Goal: Task Accomplishment & Management: Manage account settings

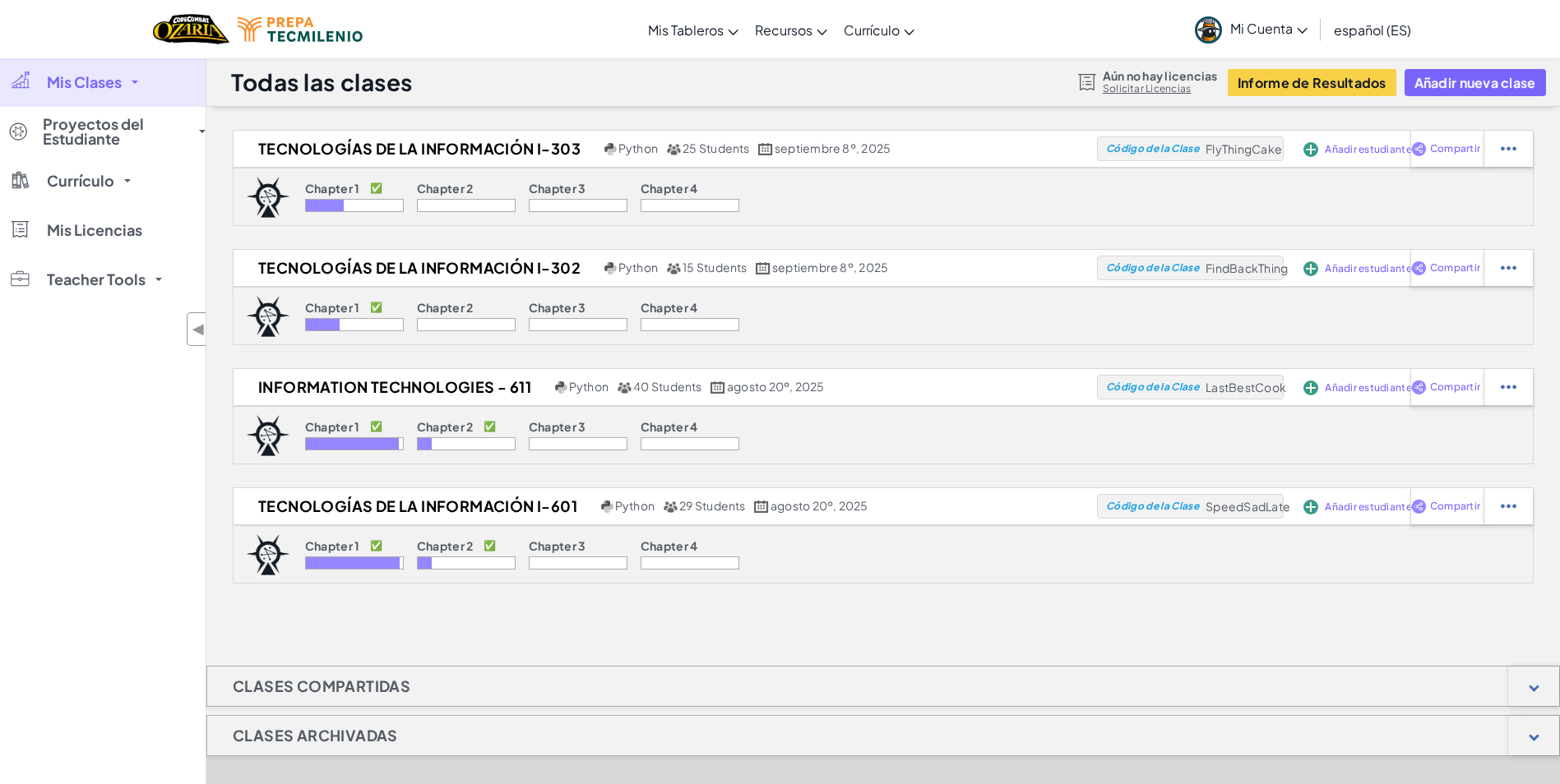
click at [1297, 35] on span "Mi Cuenta" at bounding box center [1268, 28] width 77 height 17
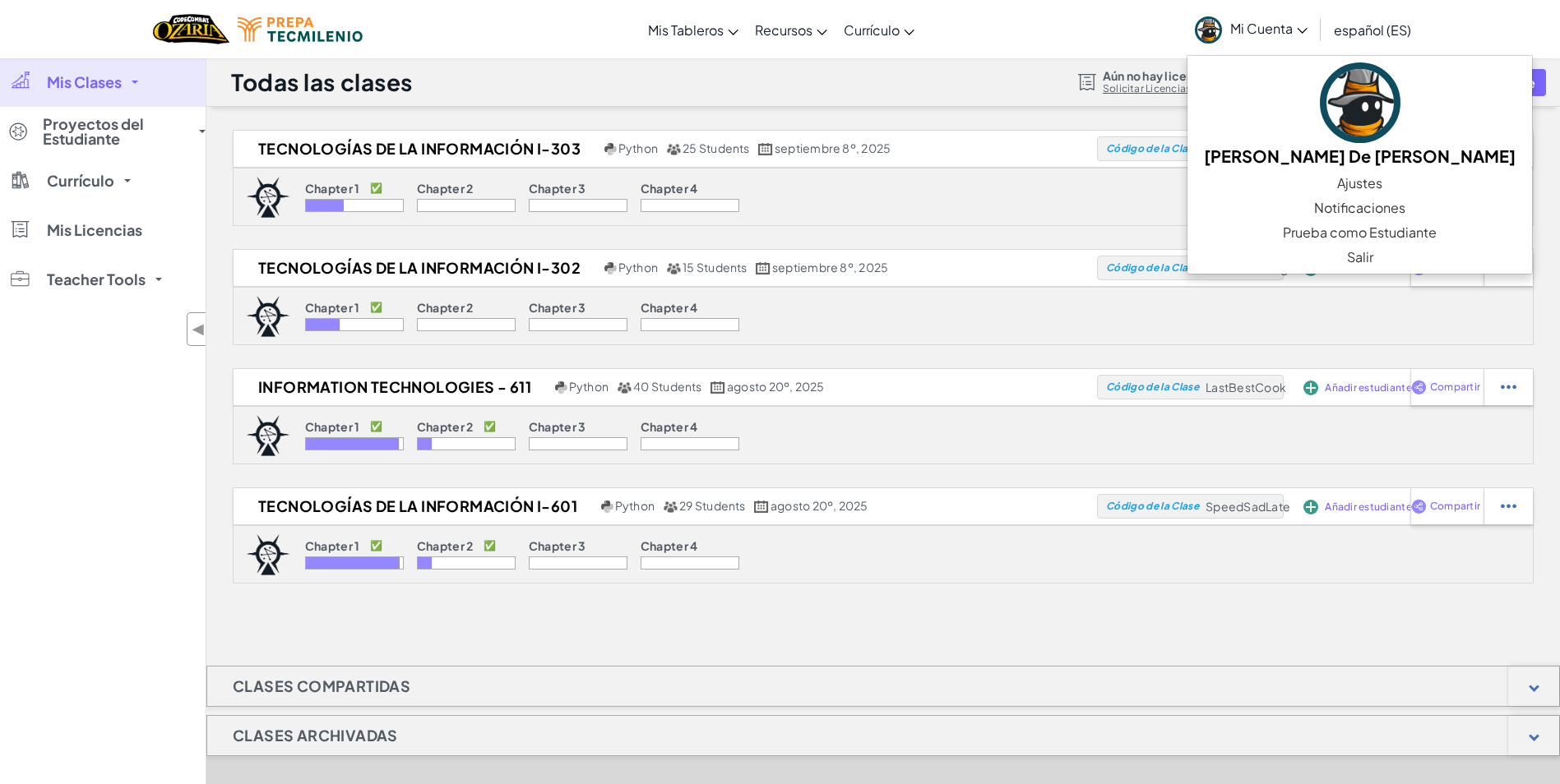
click at [1297, 35] on span "Mi Cuenta" at bounding box center [1268, 28] width 77 height 17
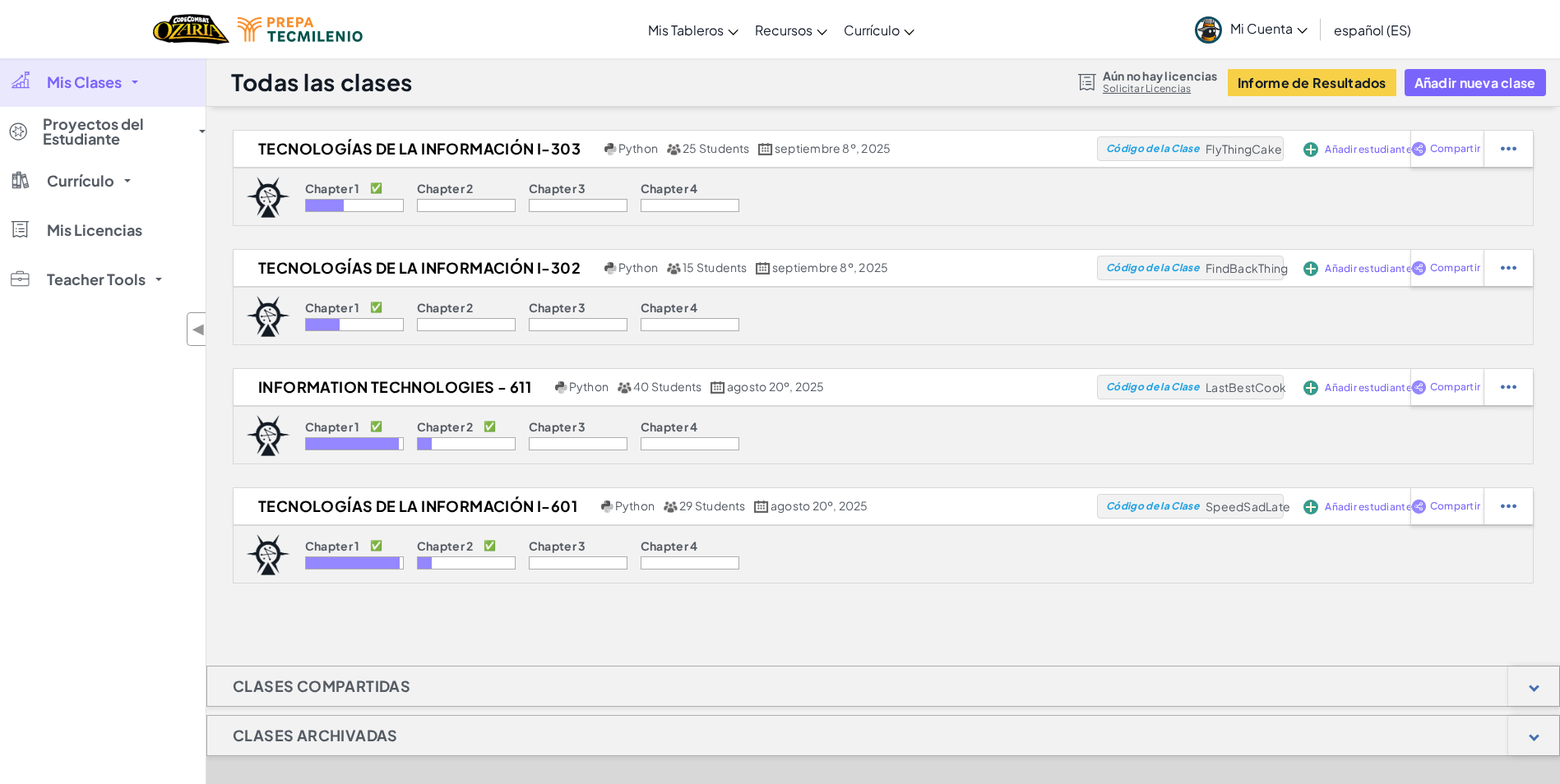
click at [1270, 26] on span "Mi Cuenta" at bounding box center [1268, 28] width 77 height 17
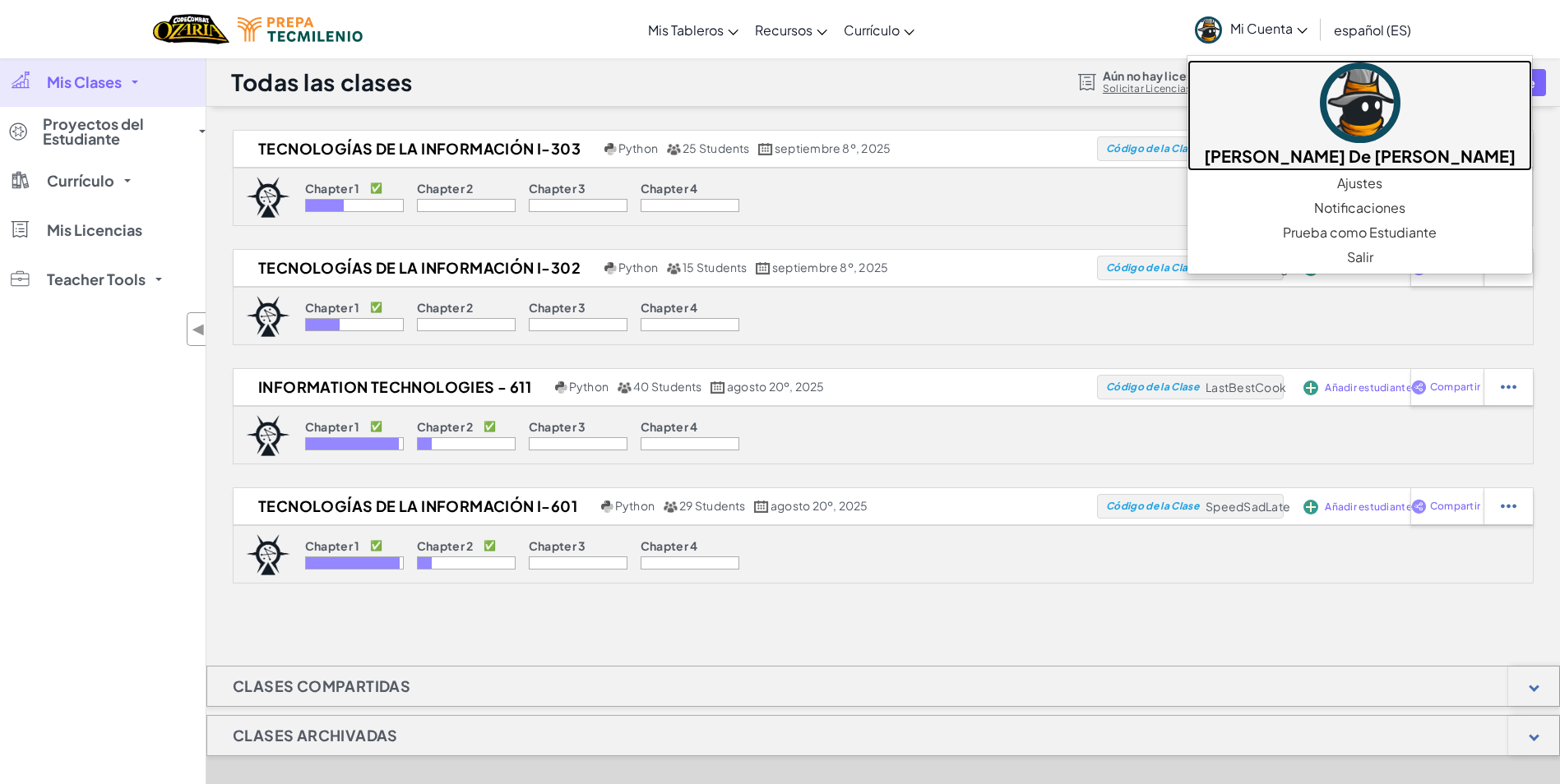
click at [1263, 146] on h5 "[PERSON_NAME] De [PERSON_NAME]" at bounding box center [1359, 156] width 312 height 25
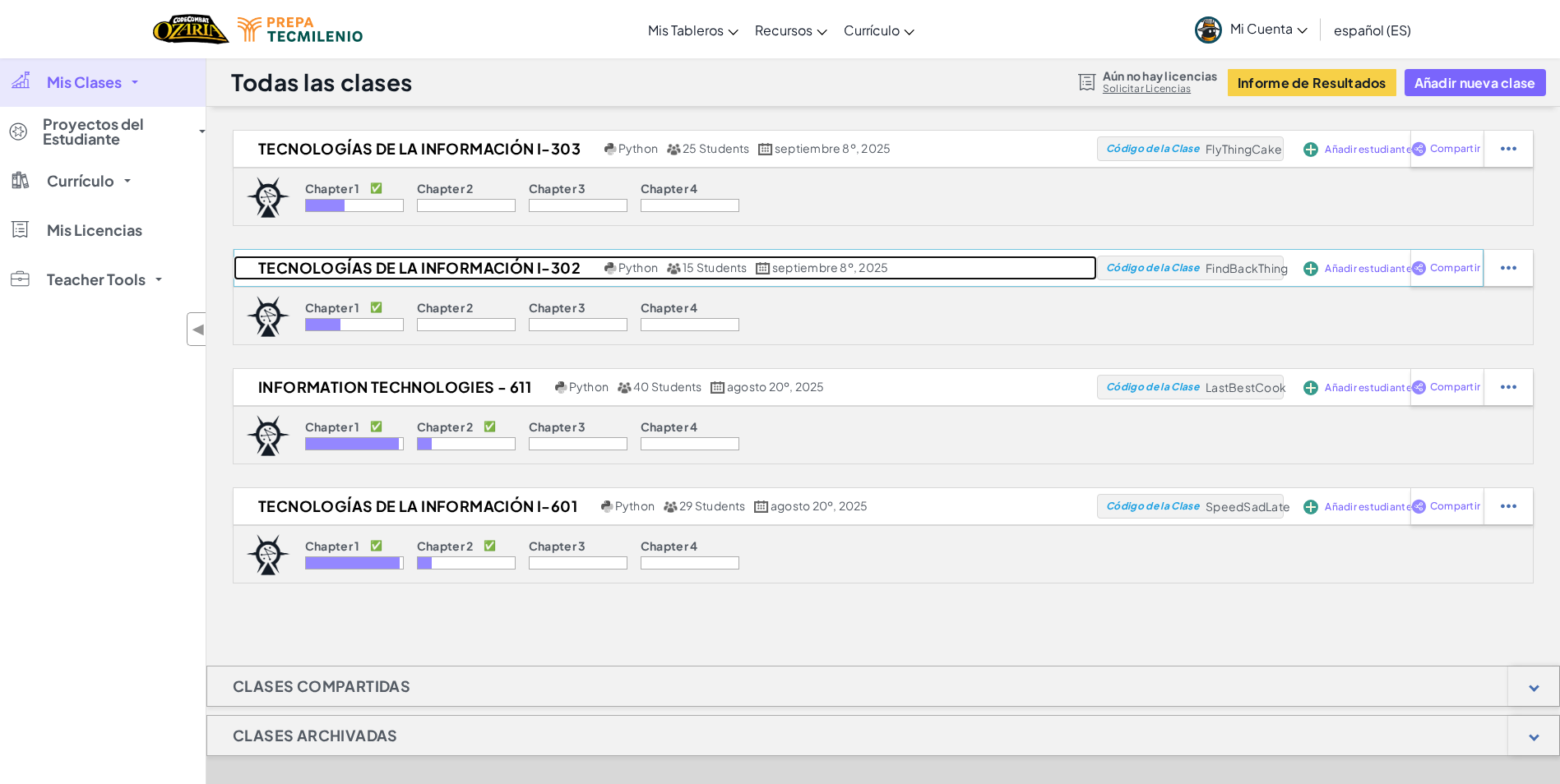
click at [837, 265] on span "septiembre 8º, 2025" at bounding box center [830, 267] width 116 height 15
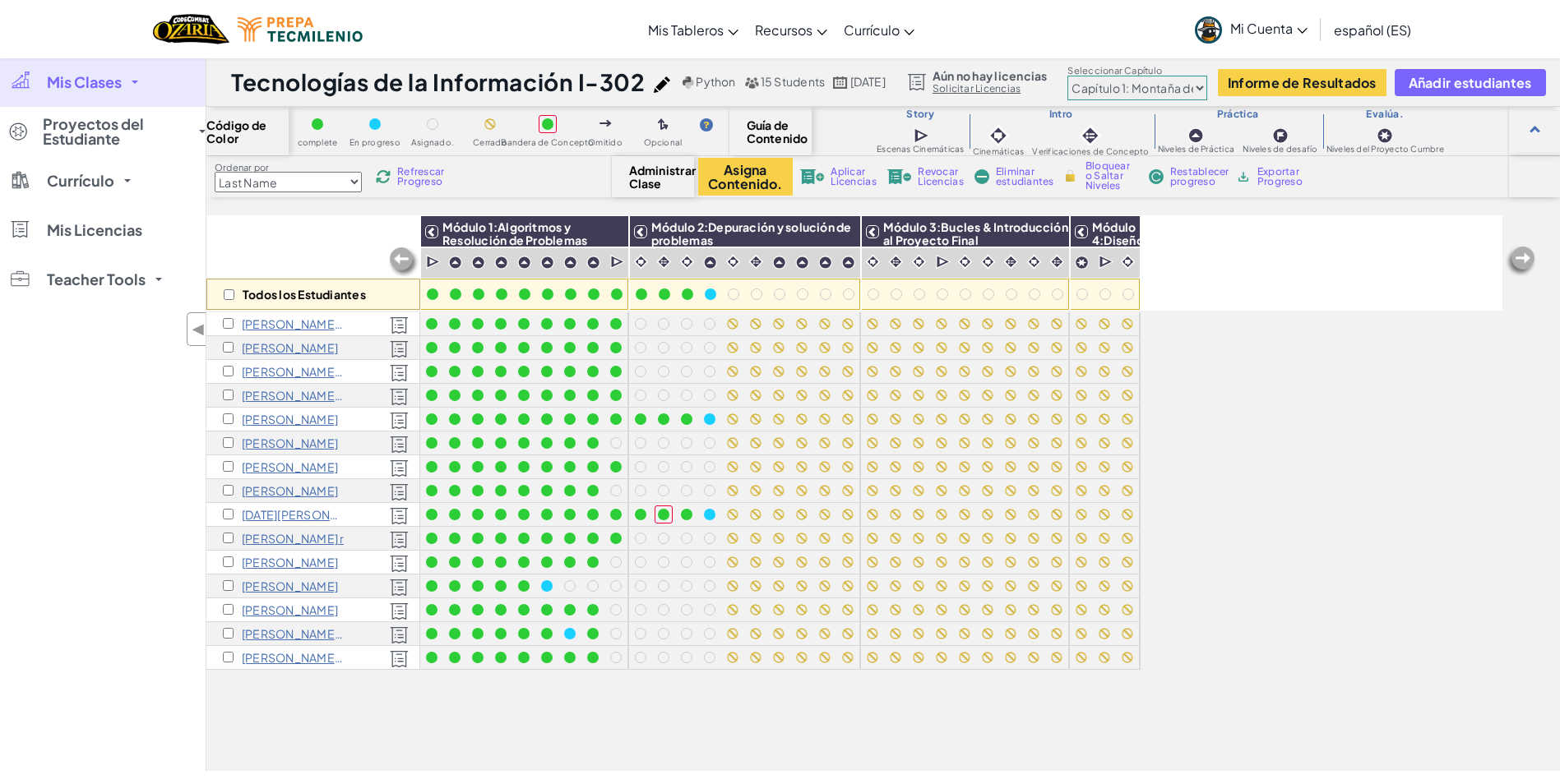
click at [431, 172] on span "Refrescar Progreso" at bounding box center [423, 176] width 51 height 20
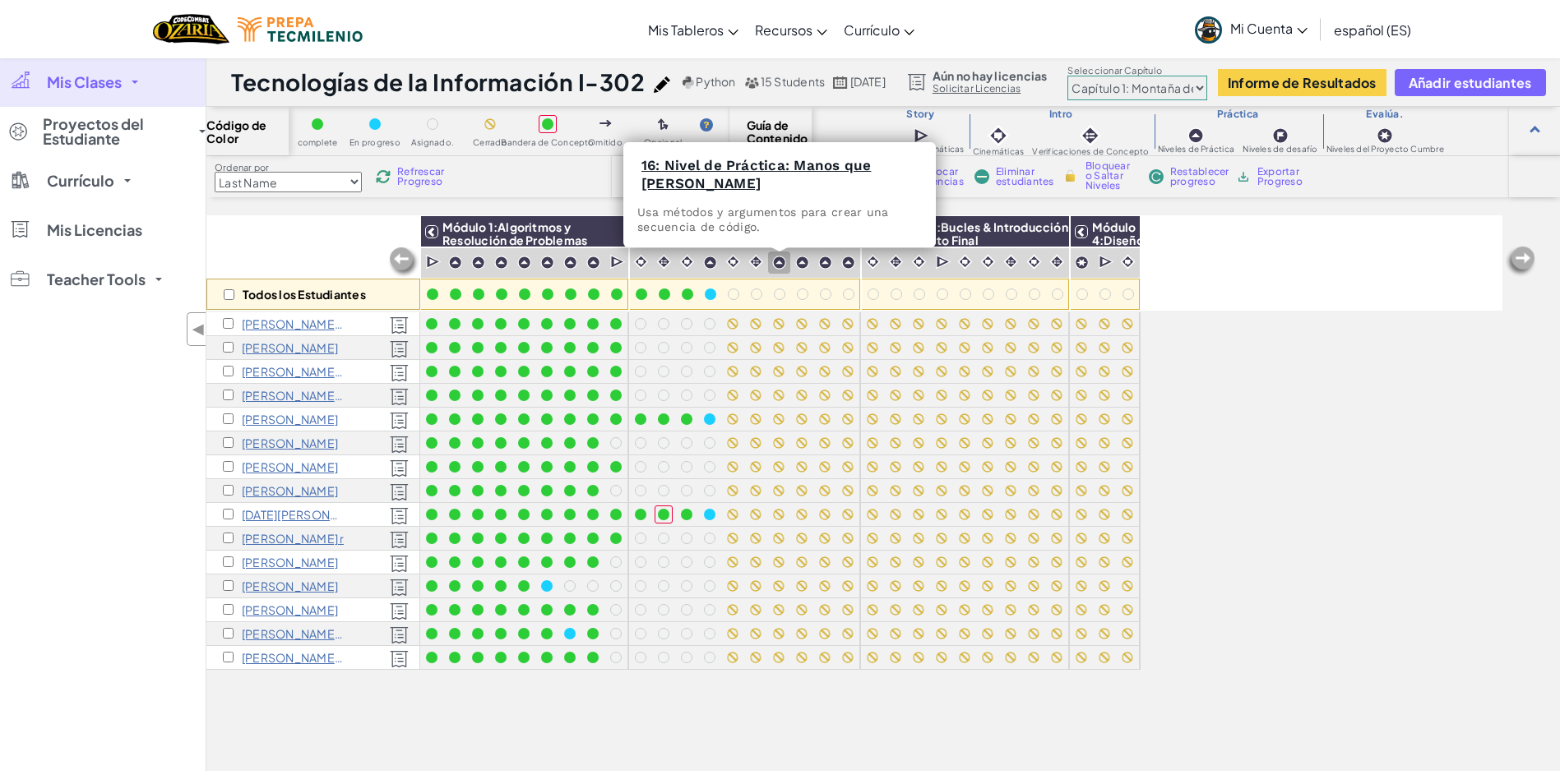
click at [777, 264] on img at bounding box center [779, 262] width 14 height 14
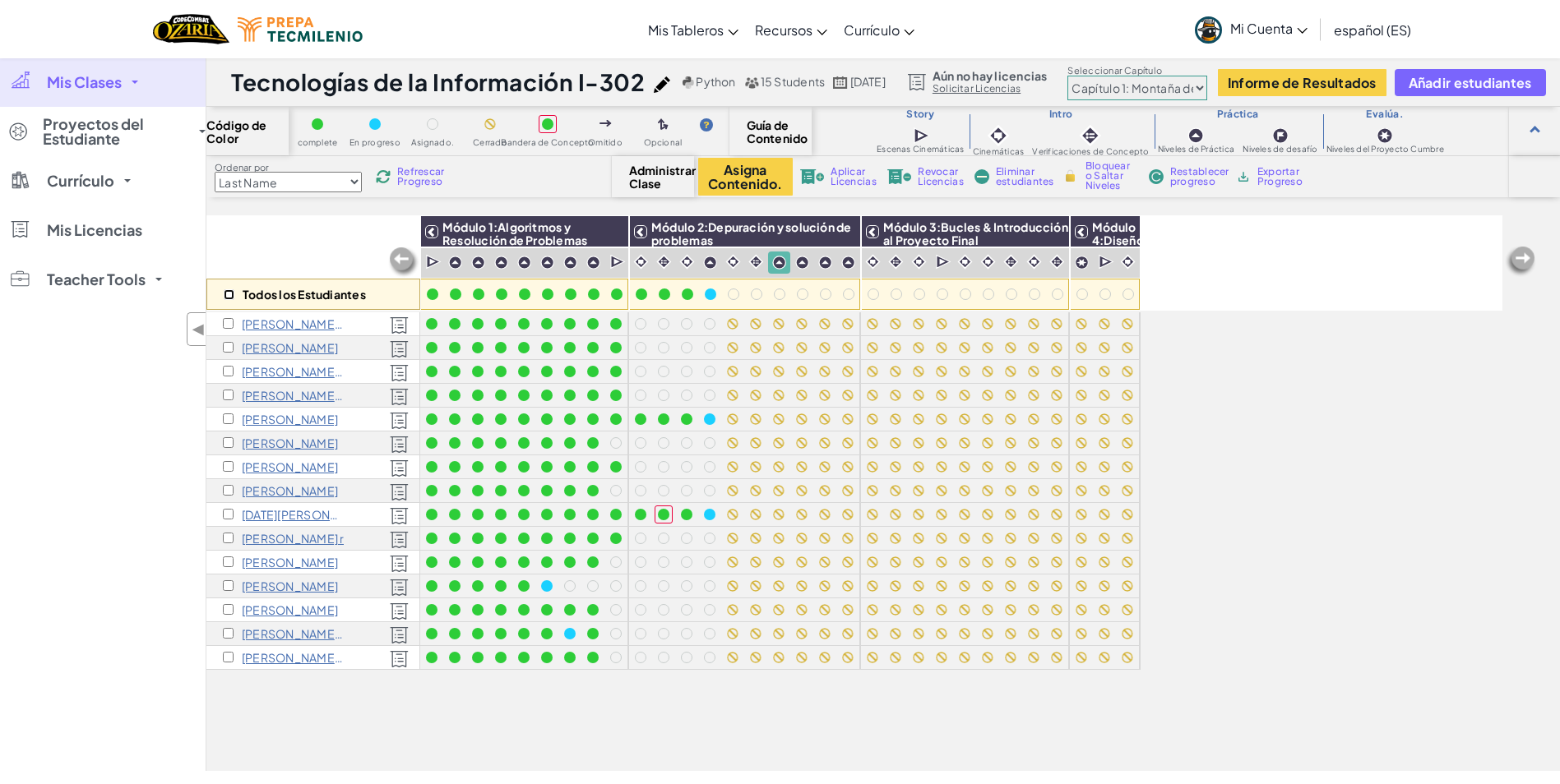
click at [227, 297] on input "checkbox" at bounding box center [229, 295] width 11 height 11
checkbox input "true"
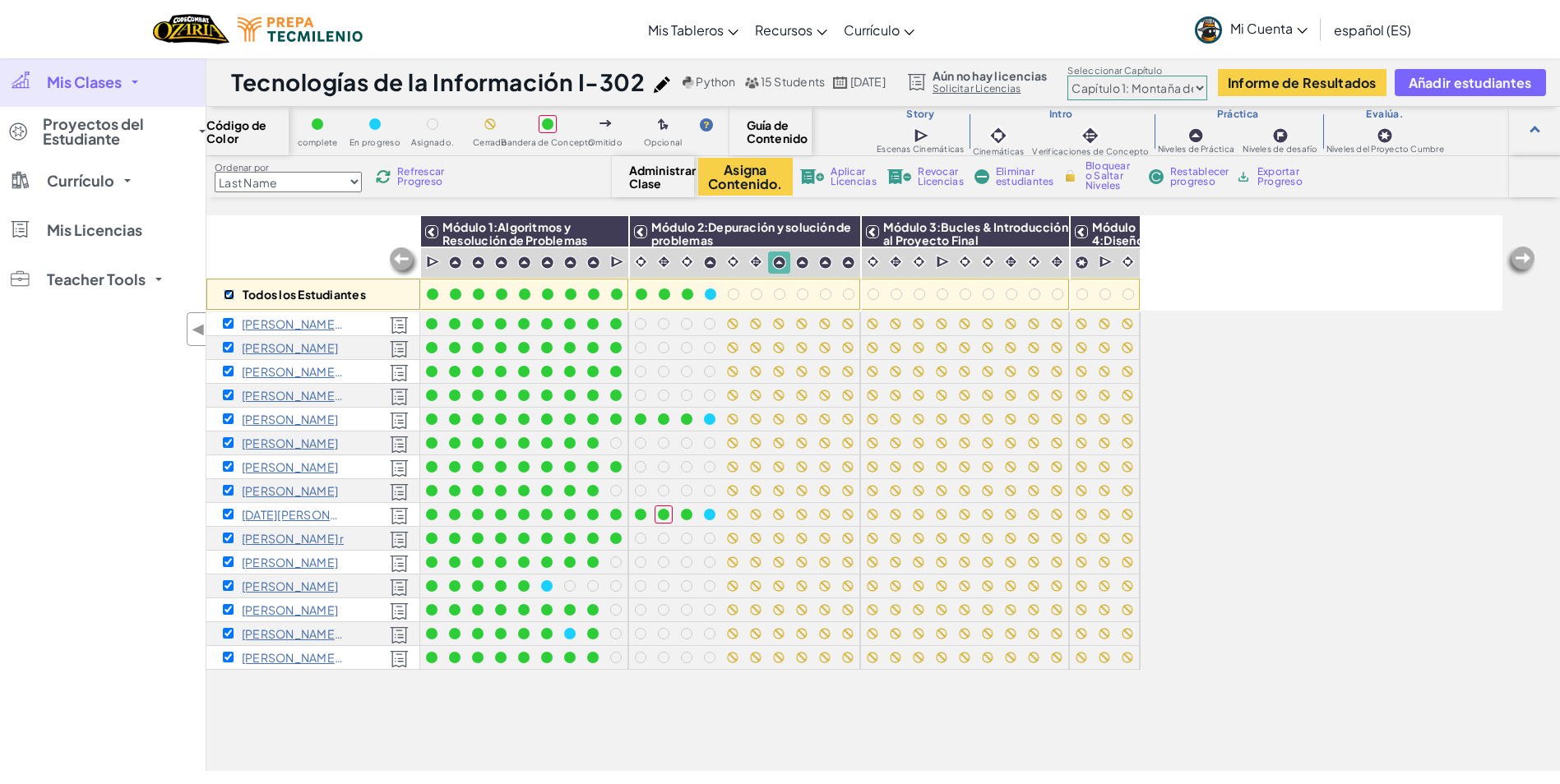
checkbox input "true"
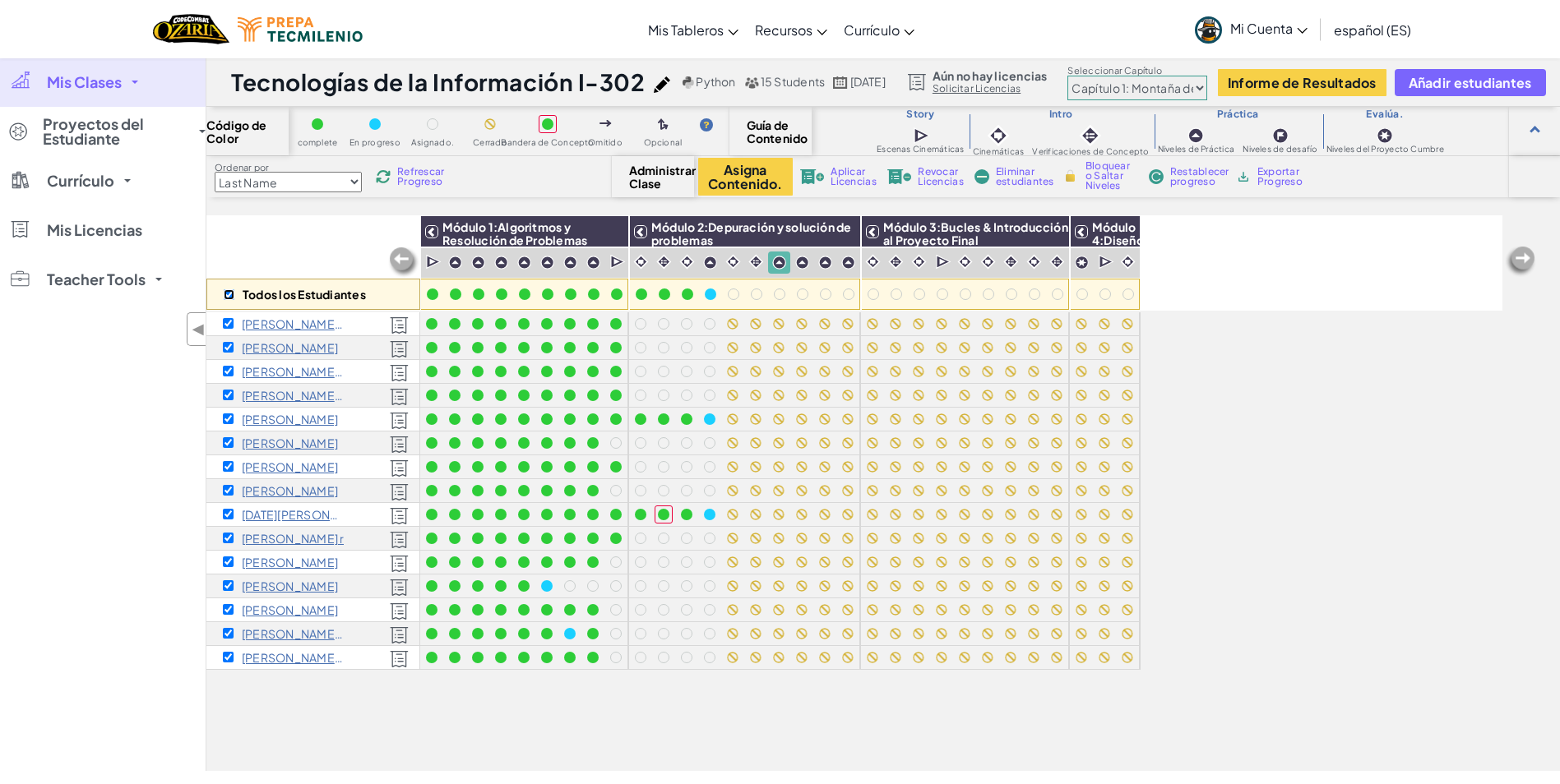
checkbox input "true"
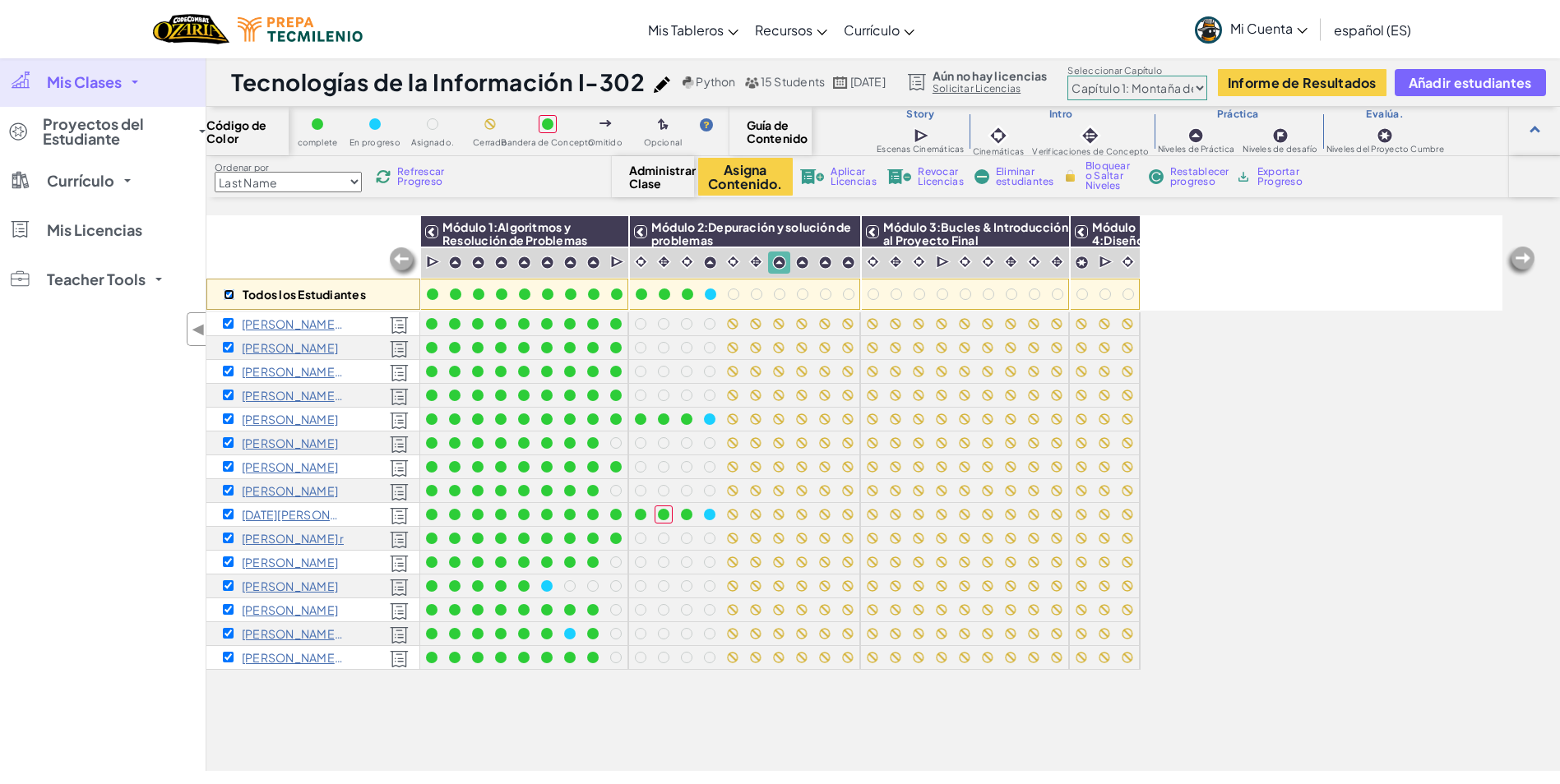
checkbox input "true"
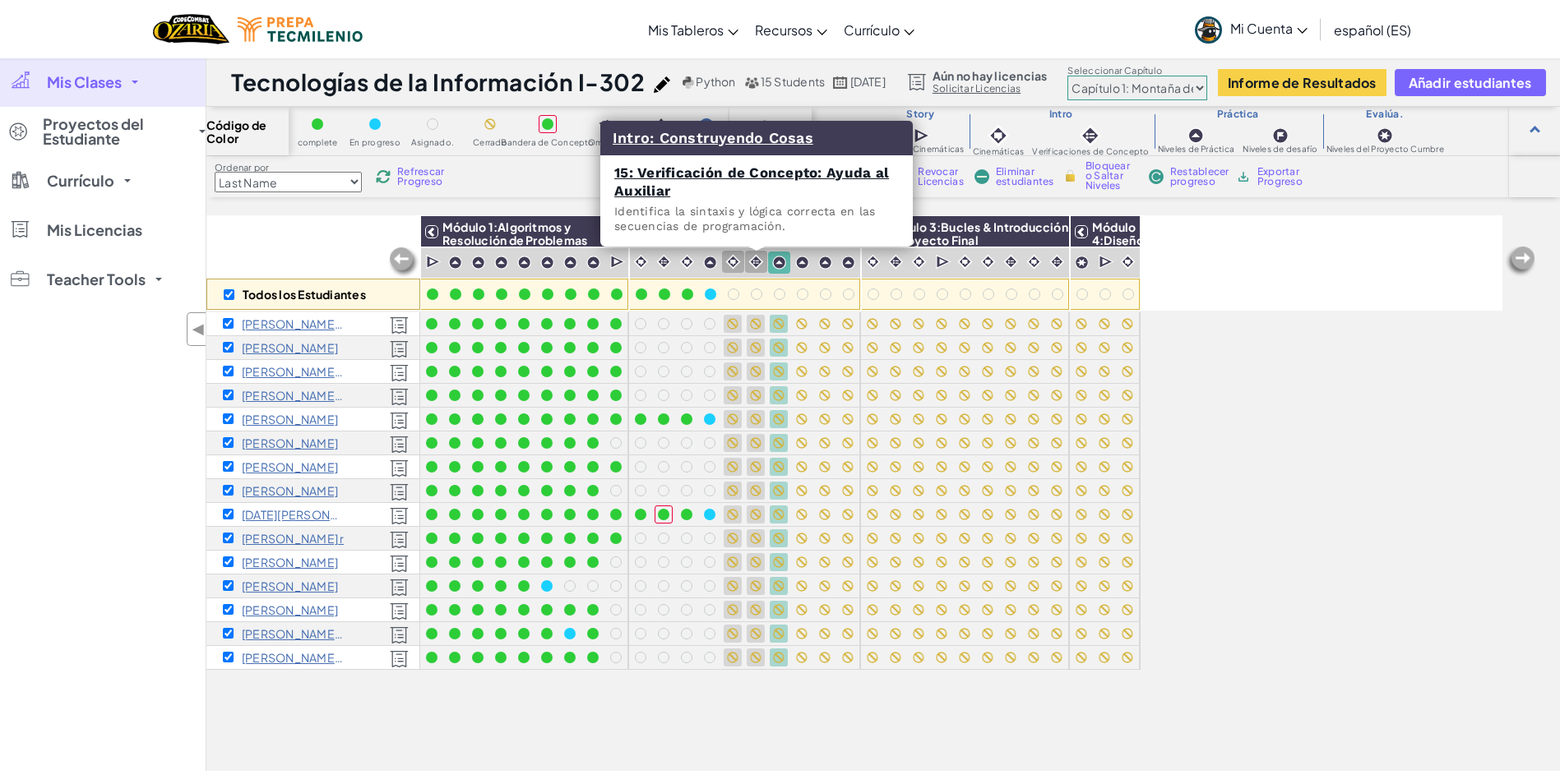
click at [751, 263] on img at bounding box center [755, 261] width 15 height 15
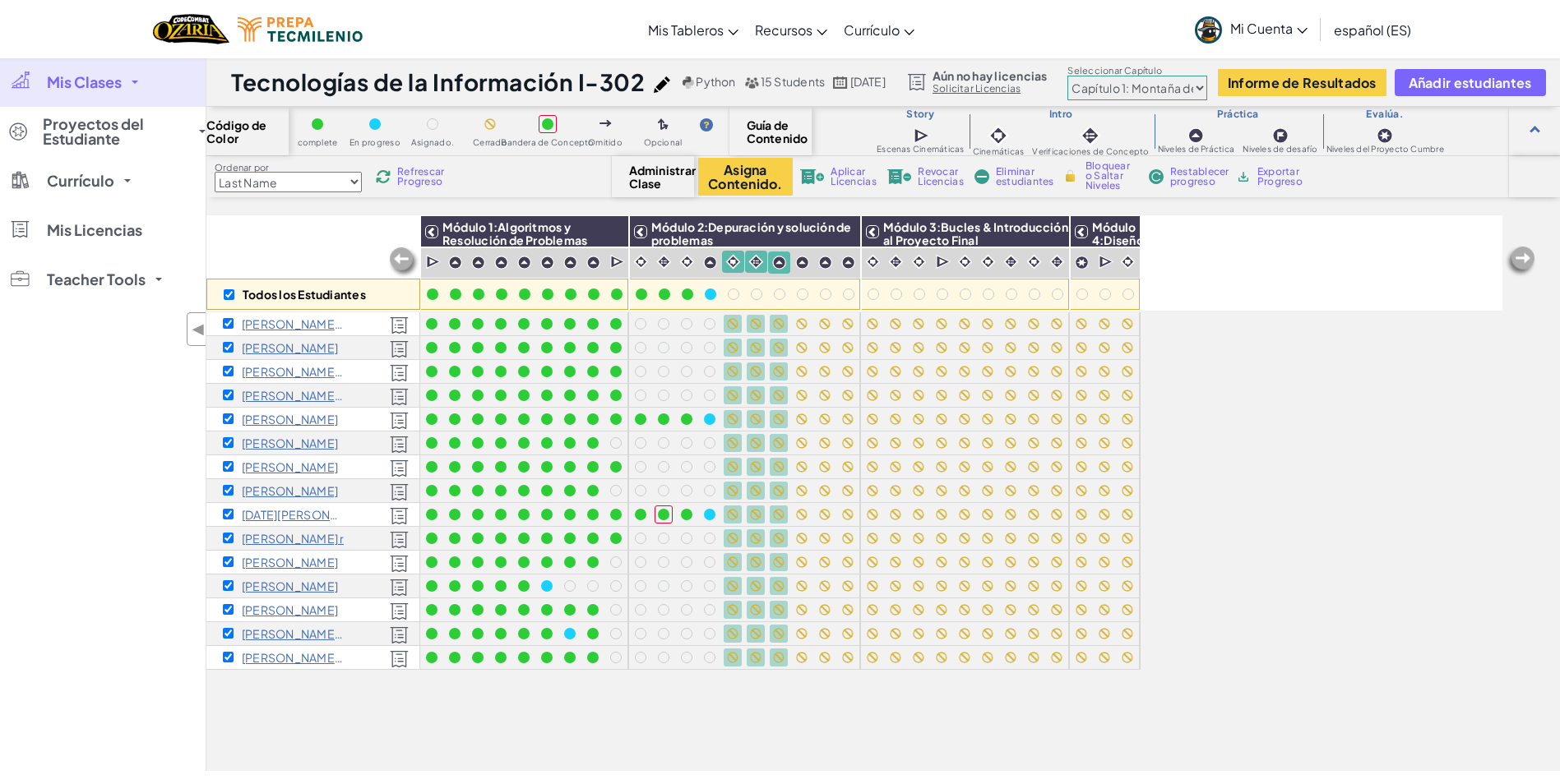
click at [1087, 176] on span "Bloquear o Saltar Niveles" at bounding box center [1109, 176] width 48 height 30
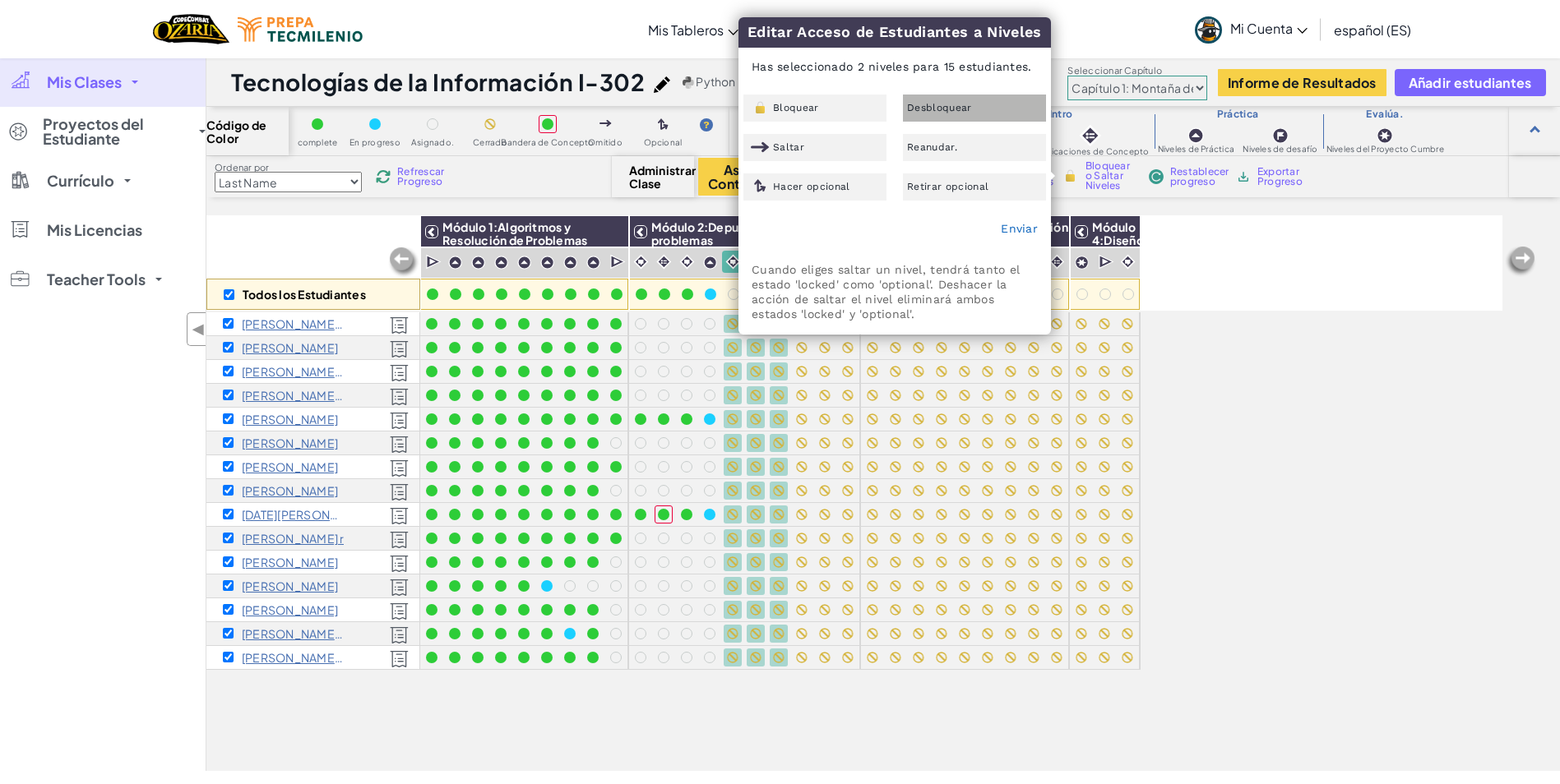
click at [992, 116] on div "Desbloquear" at bounding box center [973, 108] width 143 height 27
click at [1010, 222] on link "Enviar" at bounding box center [1019, 228] width 37 height 13
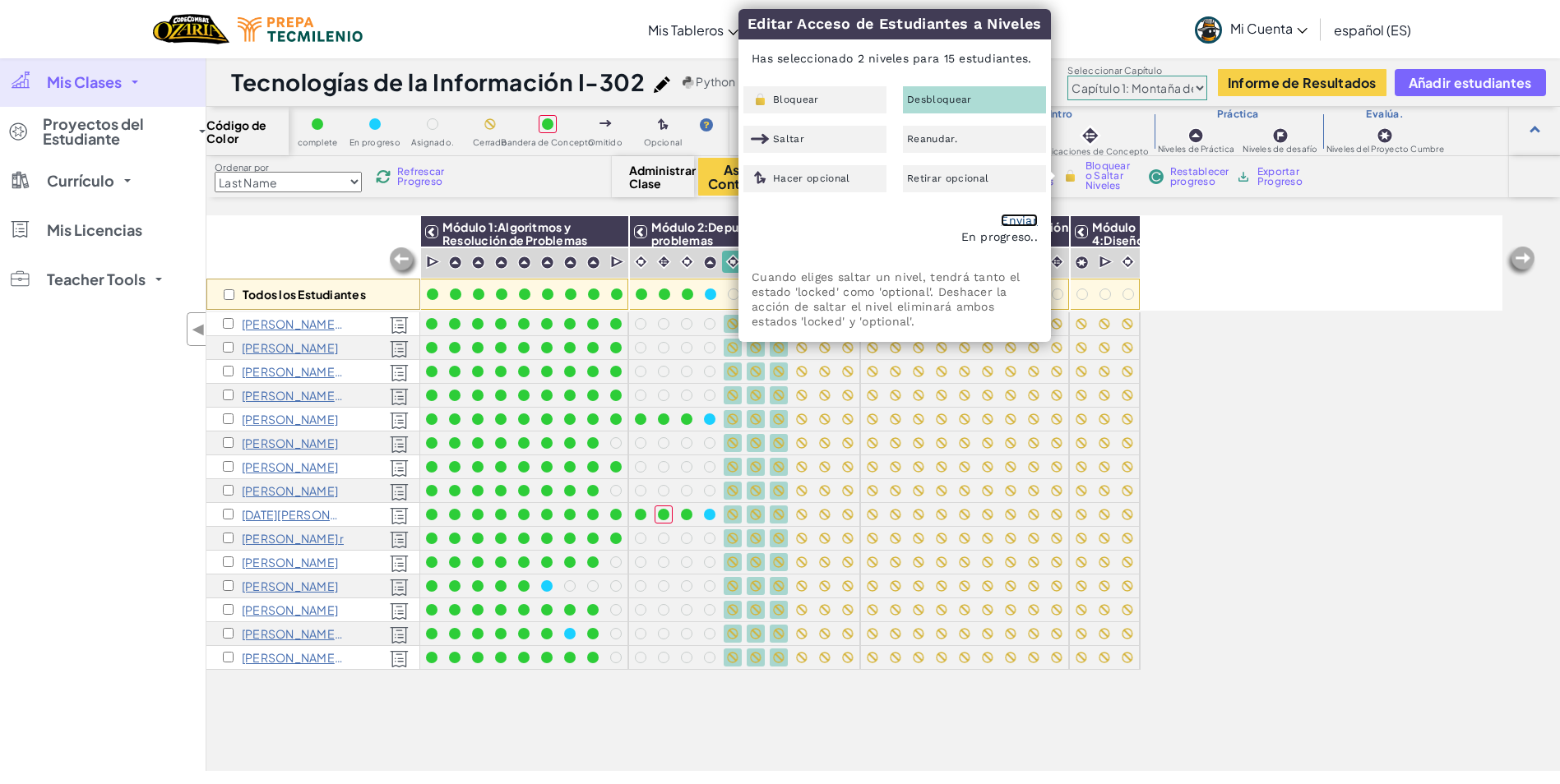
checkbox input "false"
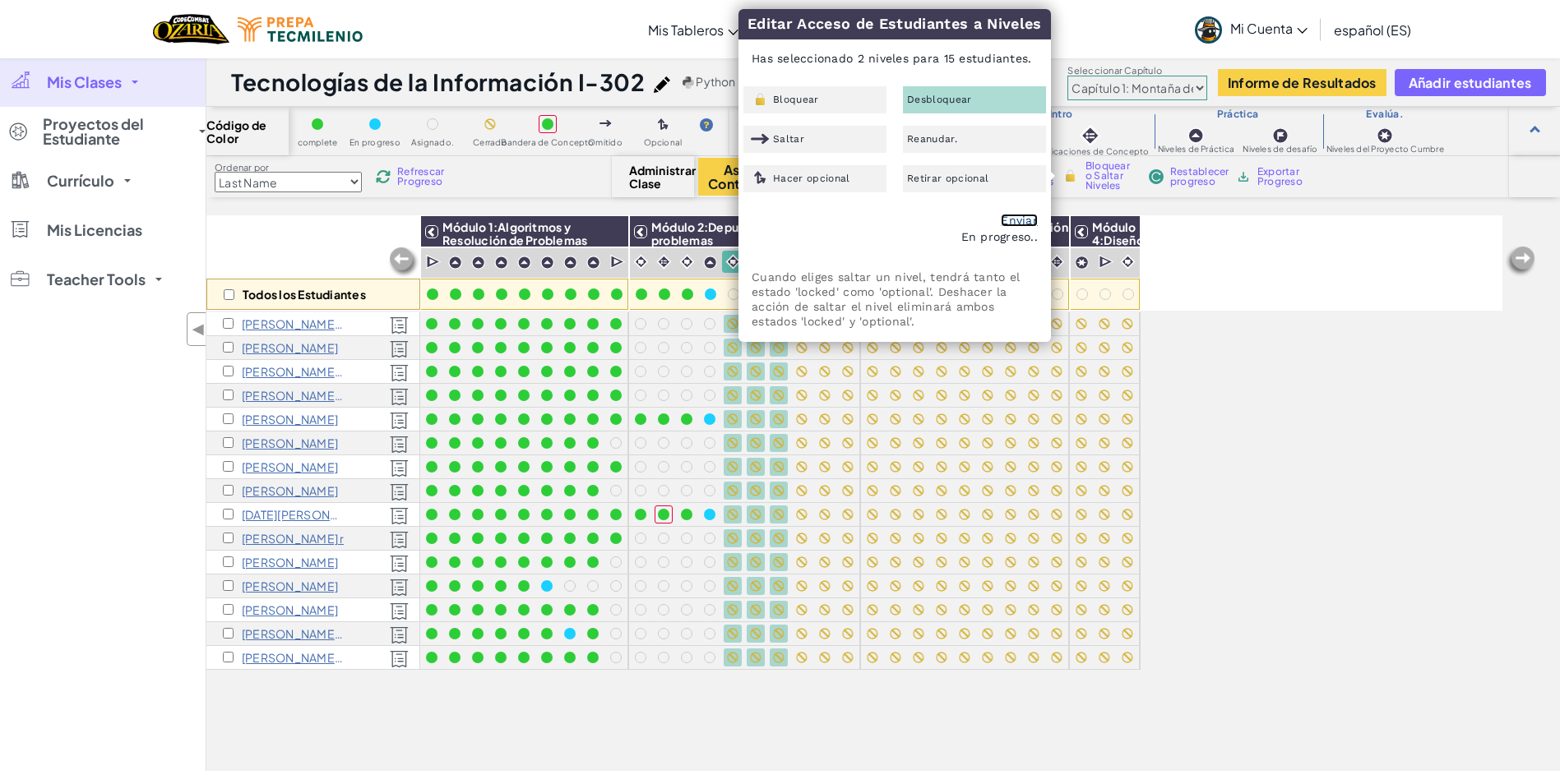
checkbox input "false"
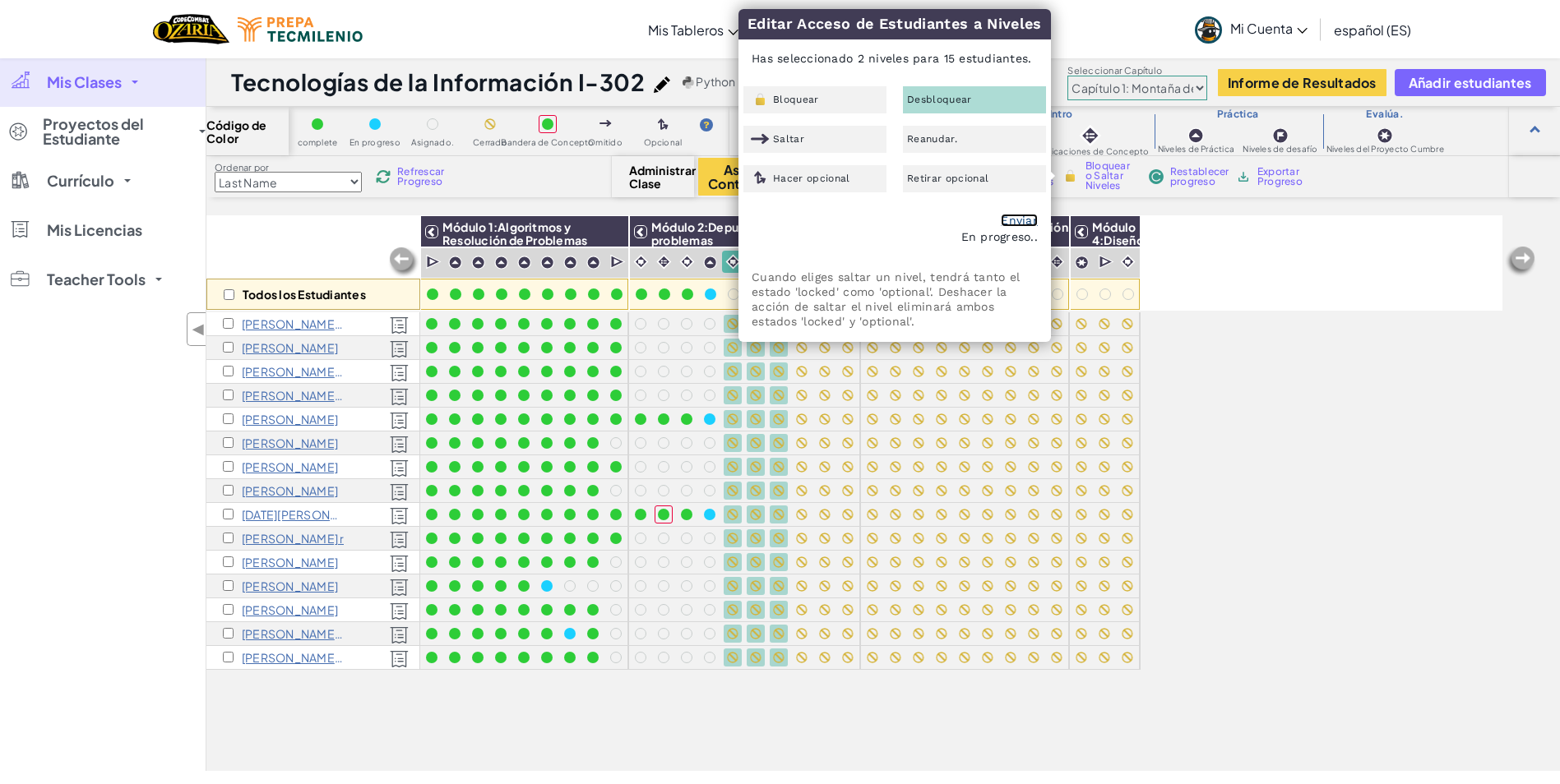
checkbox input "false"
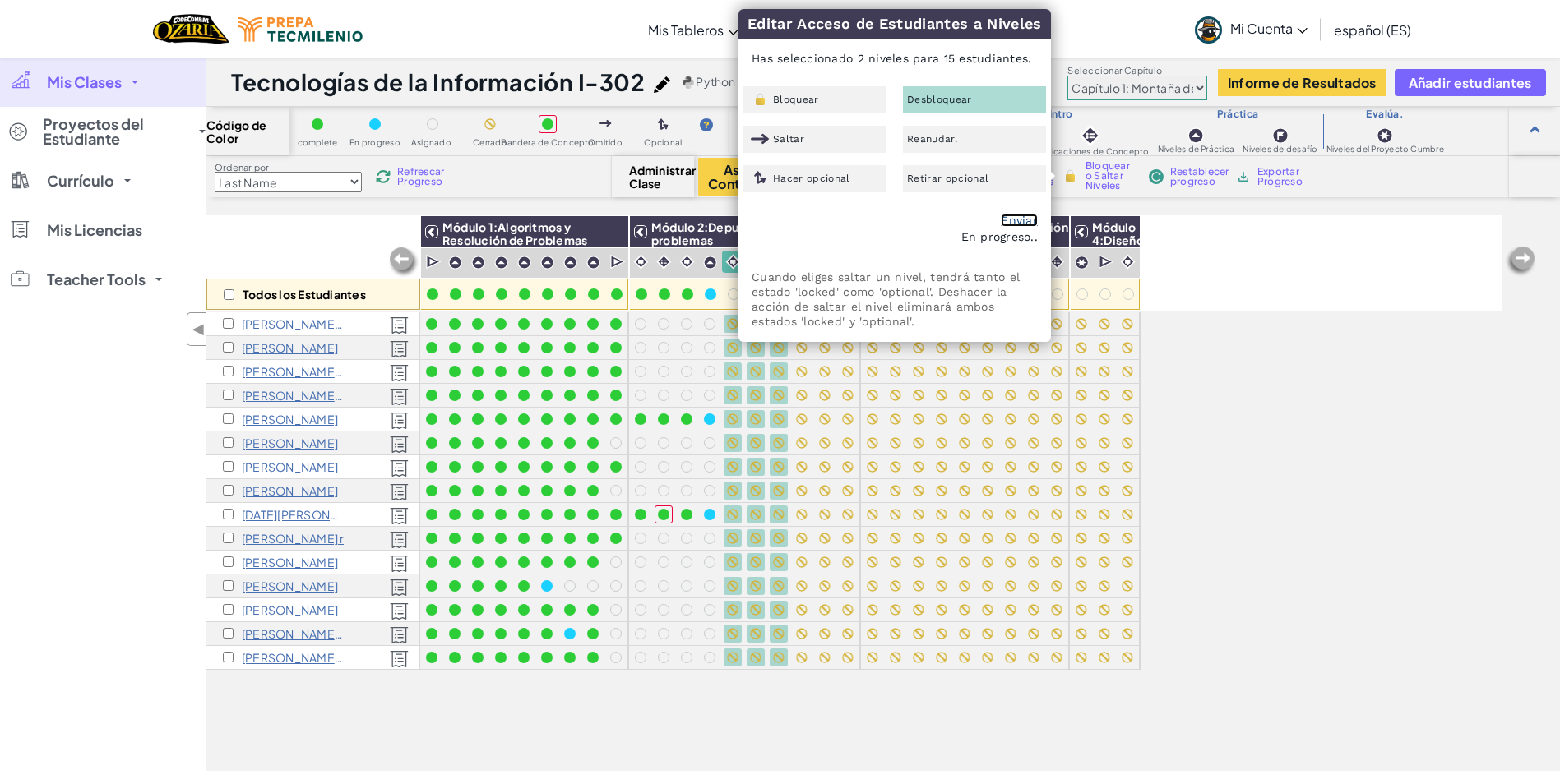
checkbox input "false"
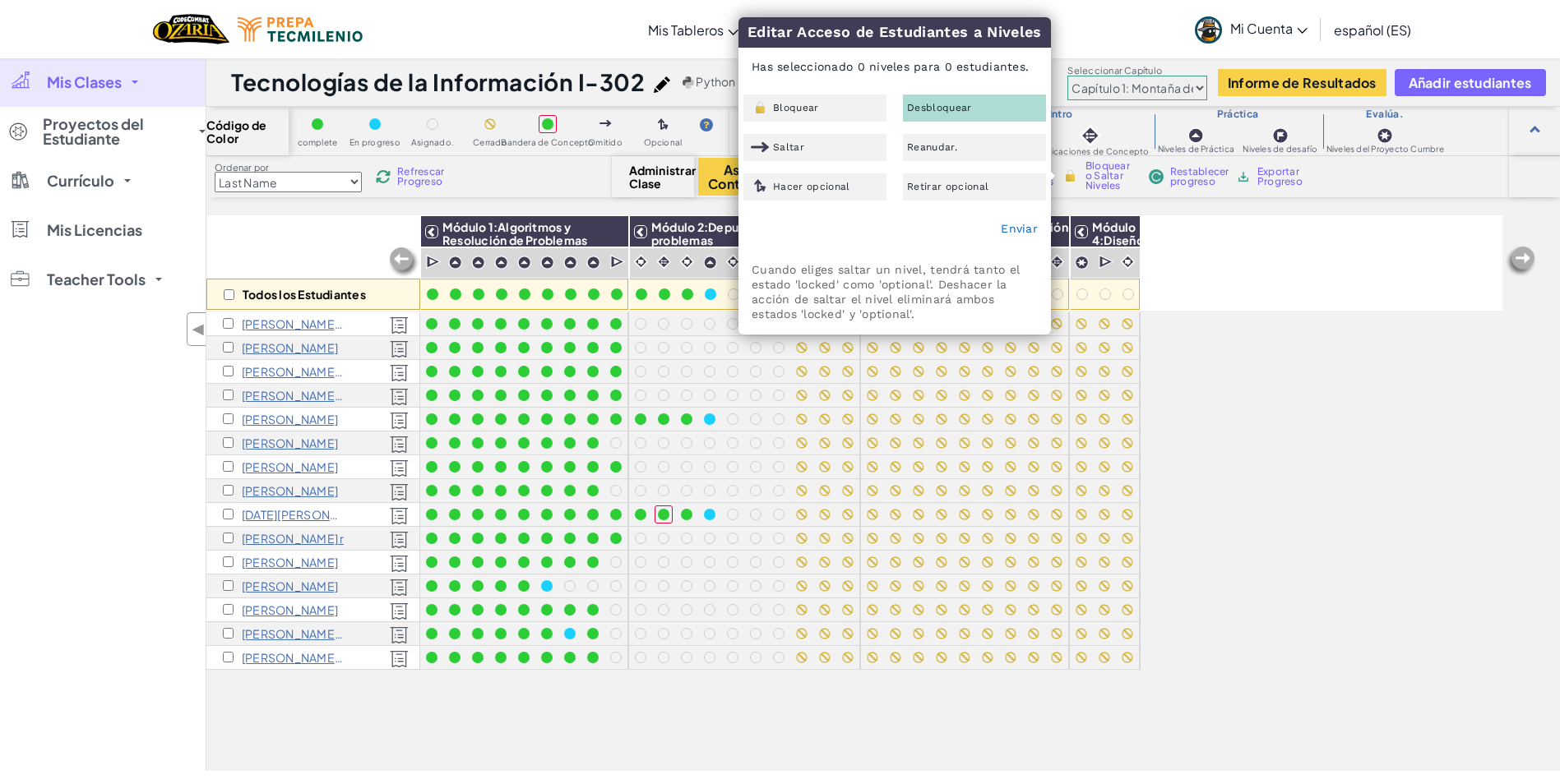
click at [1287, 350] on div "Todos los Estudiantes Módulo 1:Algoritmos y Resolución de Problemas Módulo 2:De…" at bounding box center [854, 402] width 1295 height 702
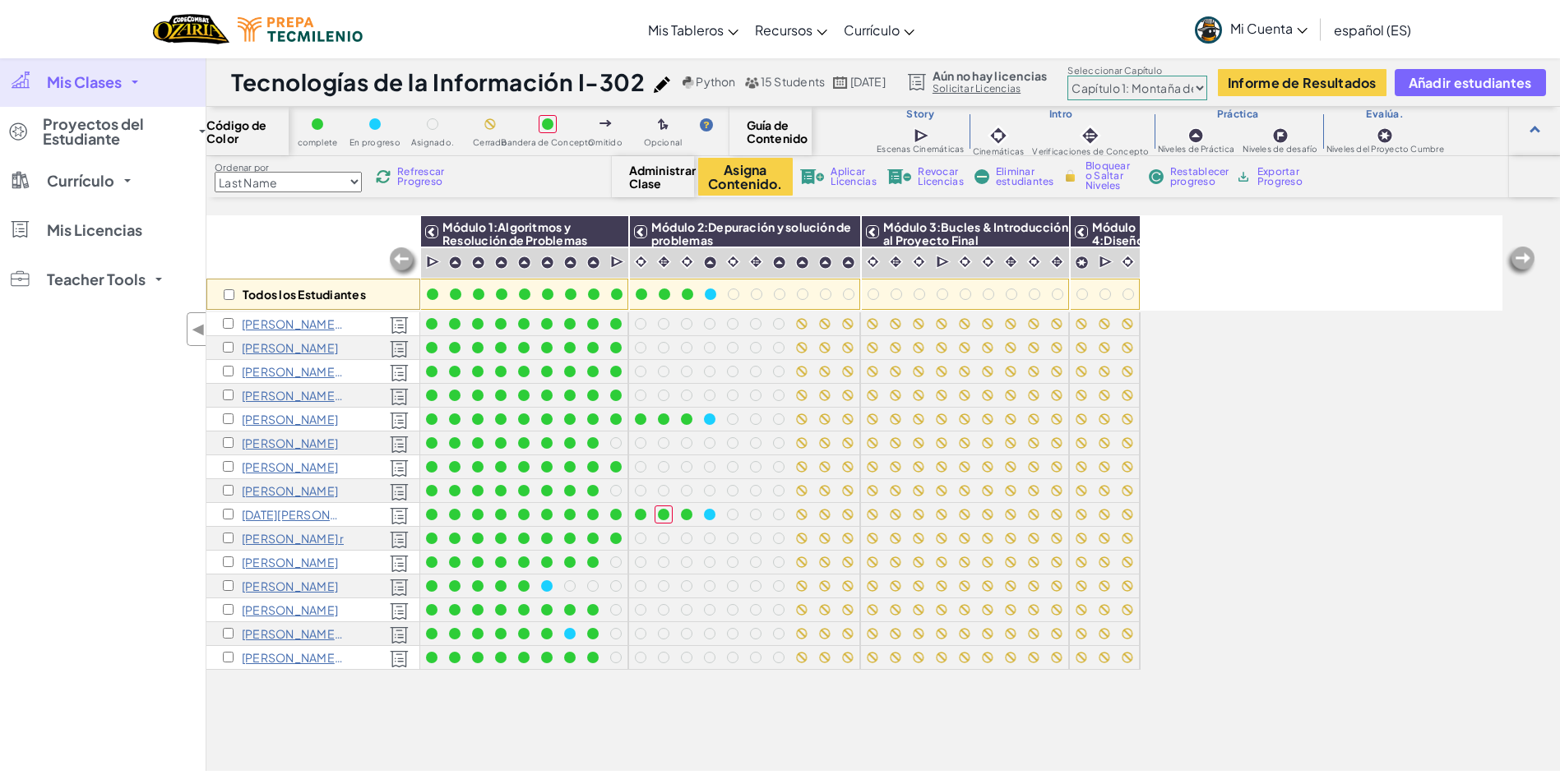
click at [406, 194] on div "Ordenar por Last Name first Name Progress (High to Low) Progress (Low to Hight)…" at bounding box center [883, 176] width 1354 height 41
click at [417, 189] on div "Ordenar por Last Name first Name Progress (High to Low) Progress (Low to Hight)…" at bounding box center [409, 176] width 406 height 31
click at [422, 175] on span "Refrescar Progreso" at bounding box center [423, 176] width 51 height 20
click at [1175, 176] on span "Restablecer progreso" at bounding box center [1199, 176] width 59 height 20
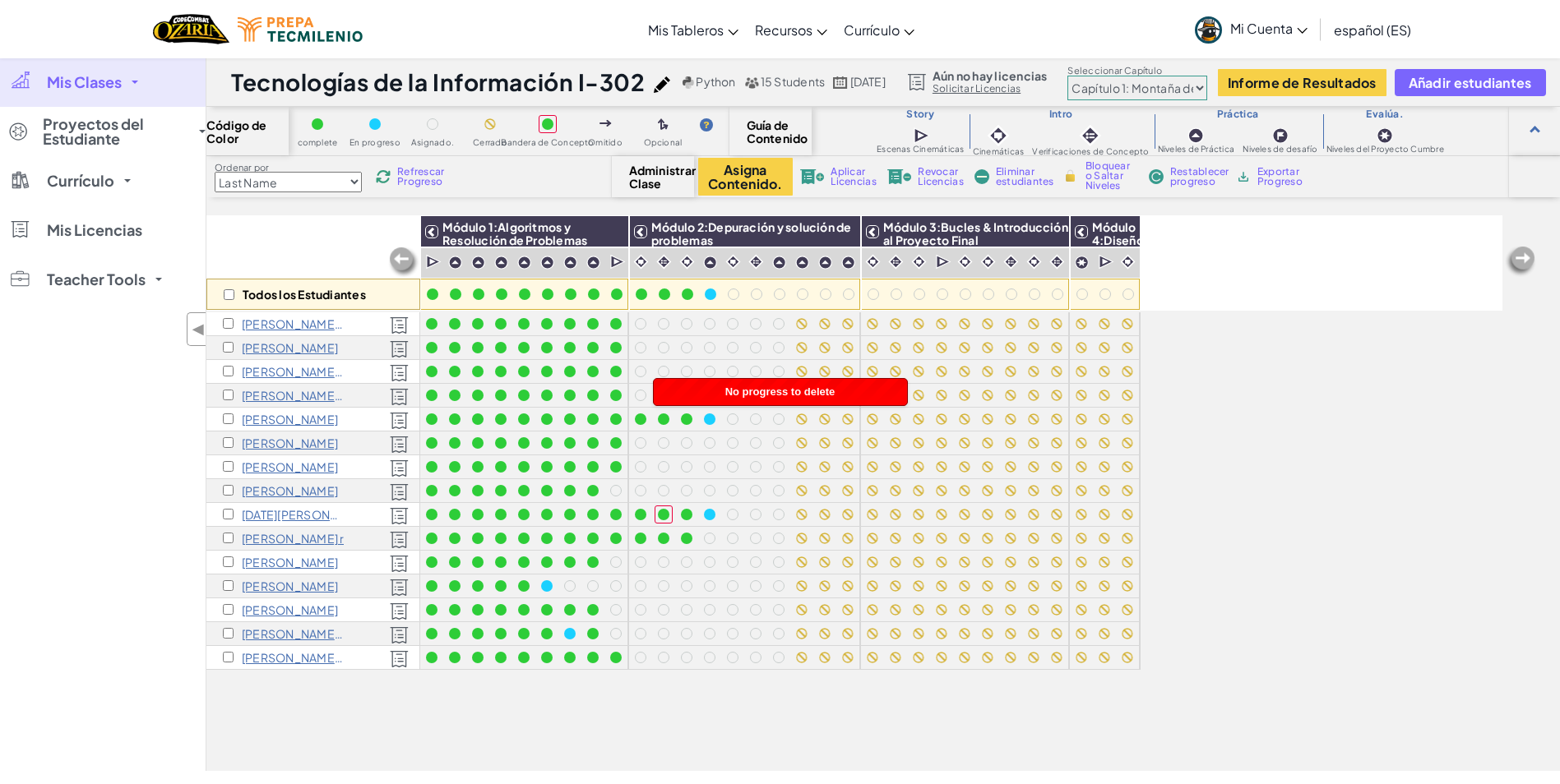
click at [423, 172] on span "Refrescar Progreso" at bounding box center [423, 176] width 51 height 20
click at [429, 166] on span "Refrescar Progreso" at bounding box center [423, 176] width 51 height 20
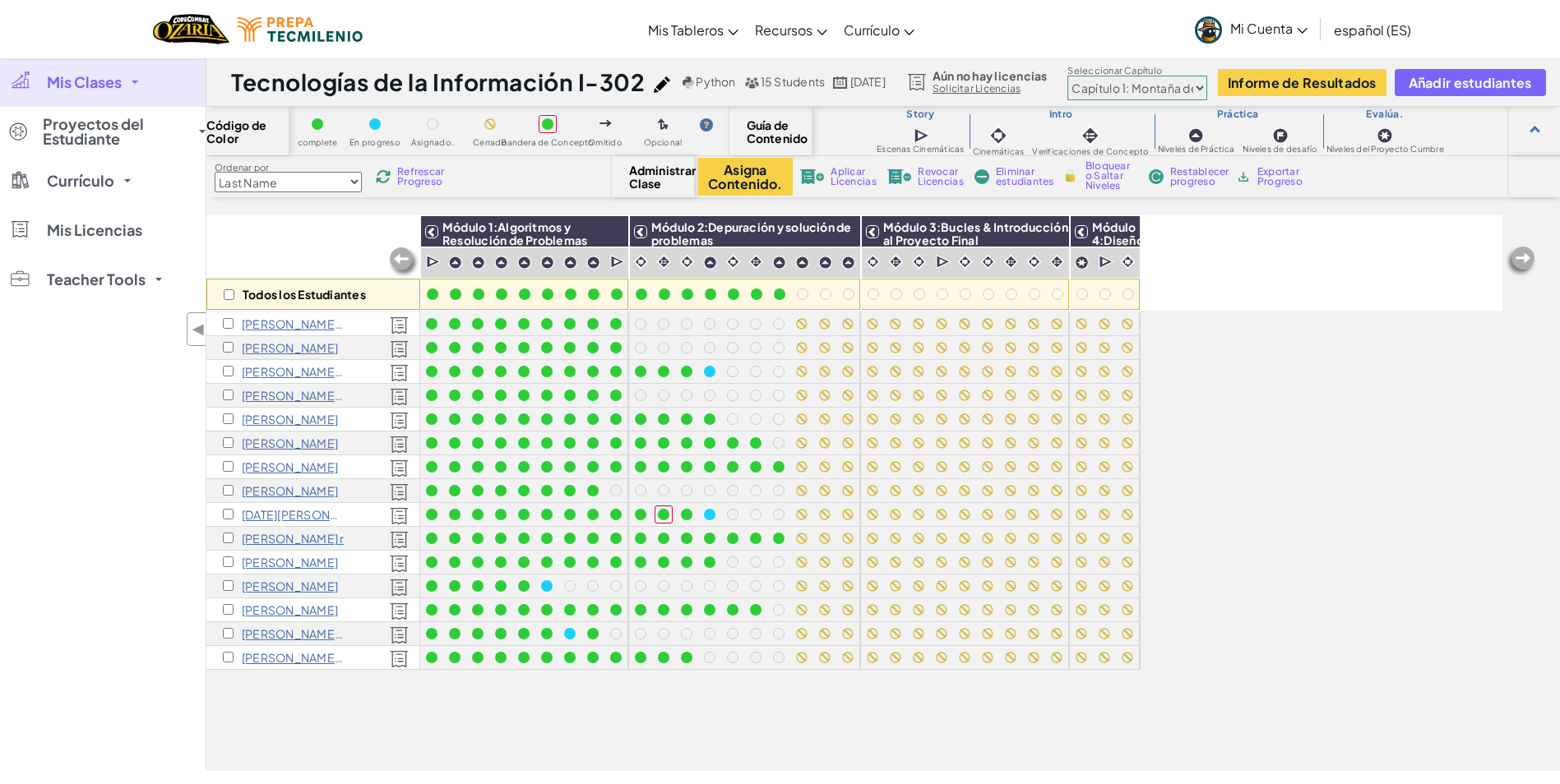
click at [1223, 466] on div "Todos los Estudiantes Módulo 1:Algoritmos y Resolución de Problemas Módulo 2:De…" at bounding box center [854, 402] width 1295 height 702
click at [431, 182] on span "Refrescar Progreso" at bounding box center [423, 176] width 51 height 20
click at [395, 173] on div "Refrescar Progreso" at bounding box center [411, 176] width 79 height 12
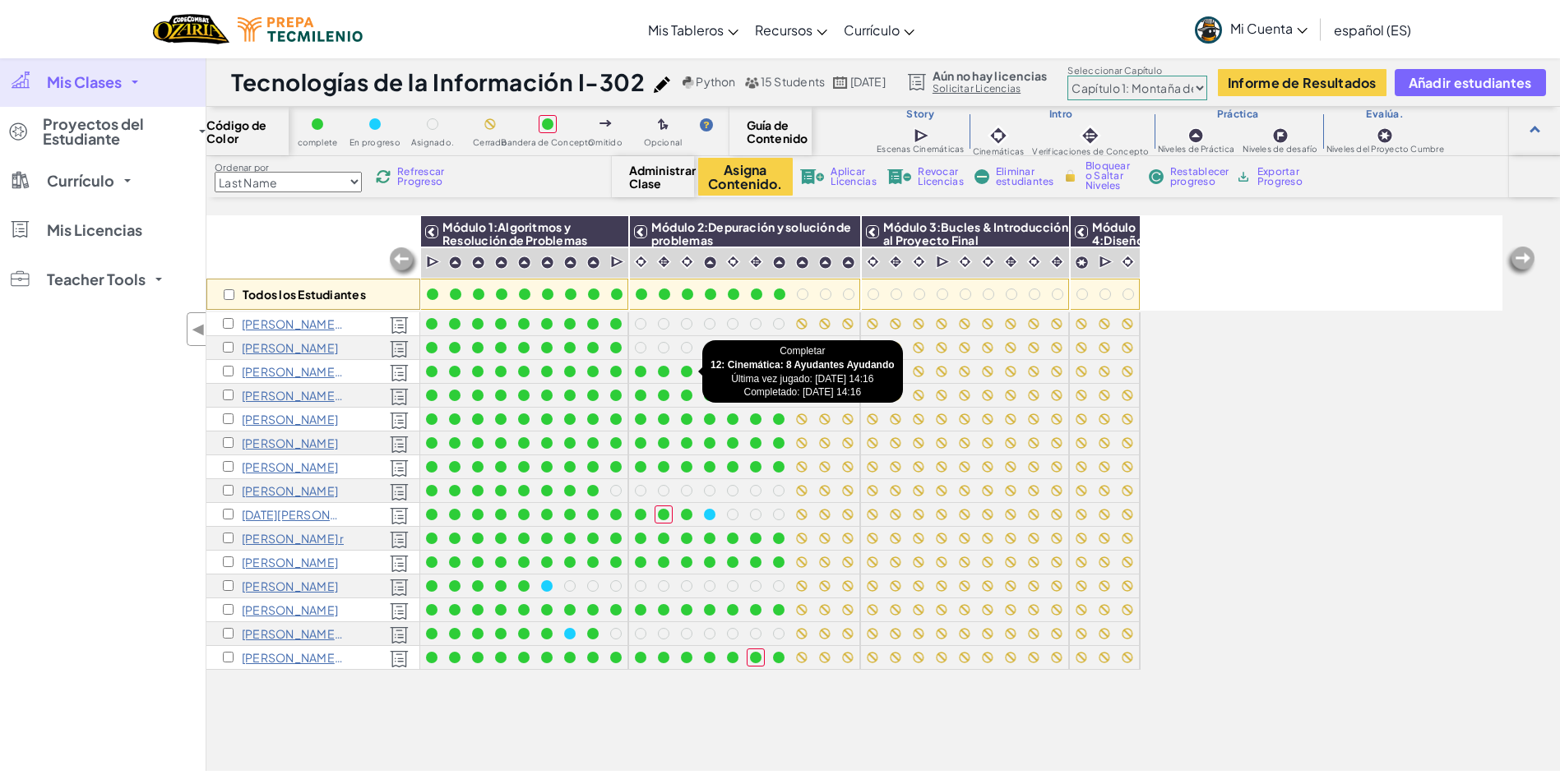
click at [684, 373] on div at bounding box center [686, 371] width 12 height 12
click at [709, 369] on div at bounding box center [710, 371] width 12 height 12
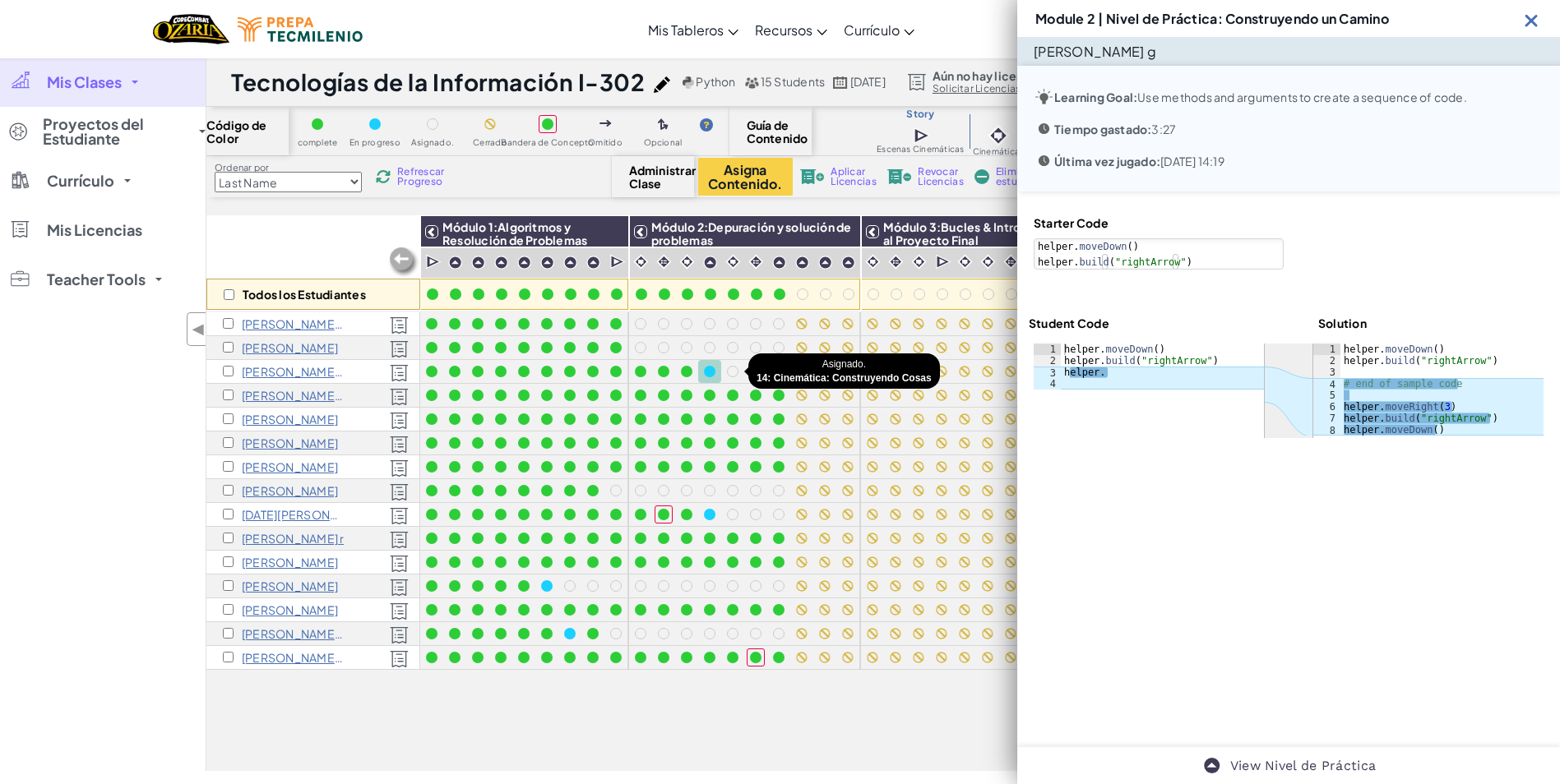
click at [734, 372] on div at bounding box center [732, 371] width 12 height 12
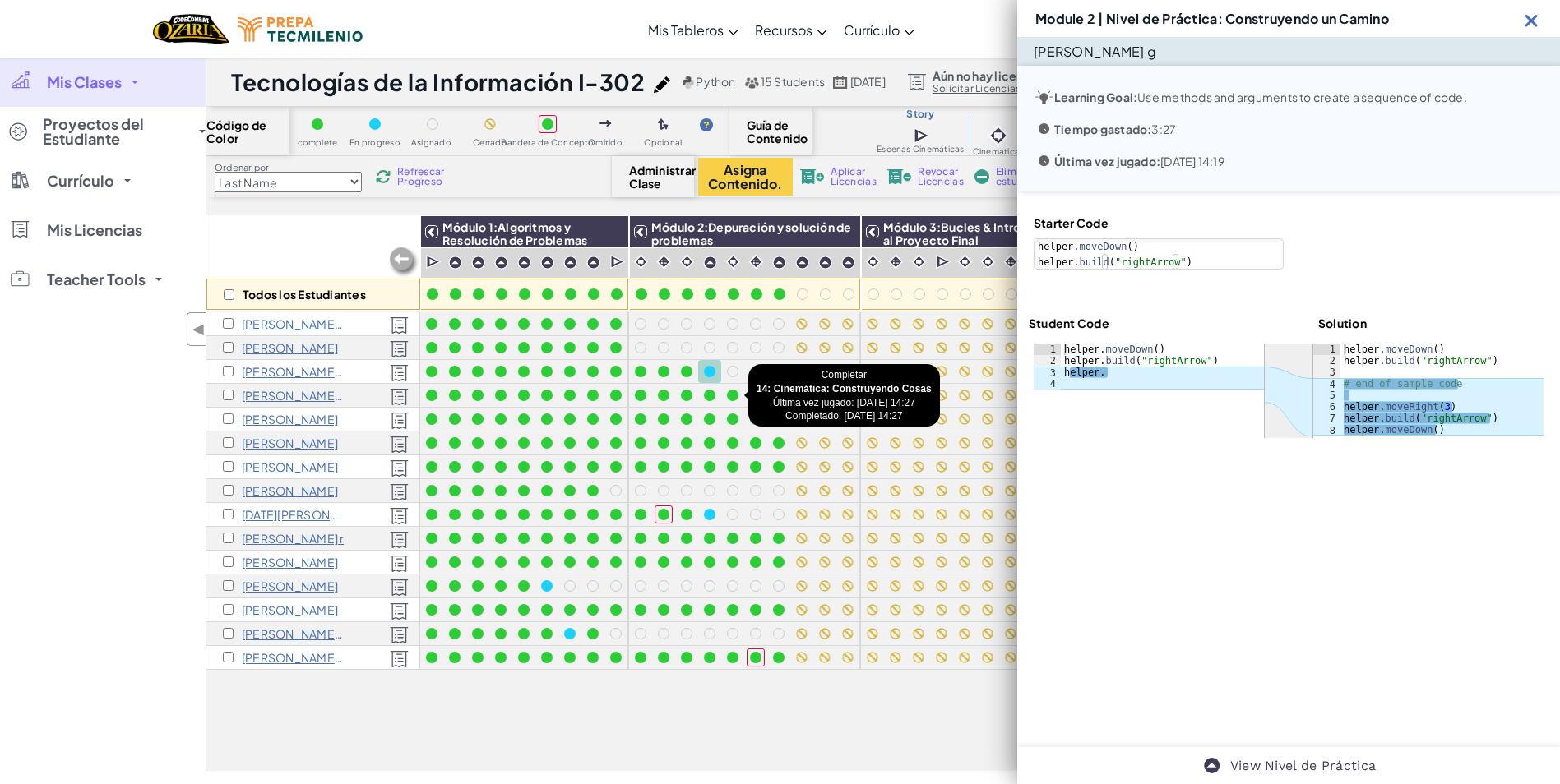
click at [731, 397] on div at bounding box center [732, 395] width 12 height 12
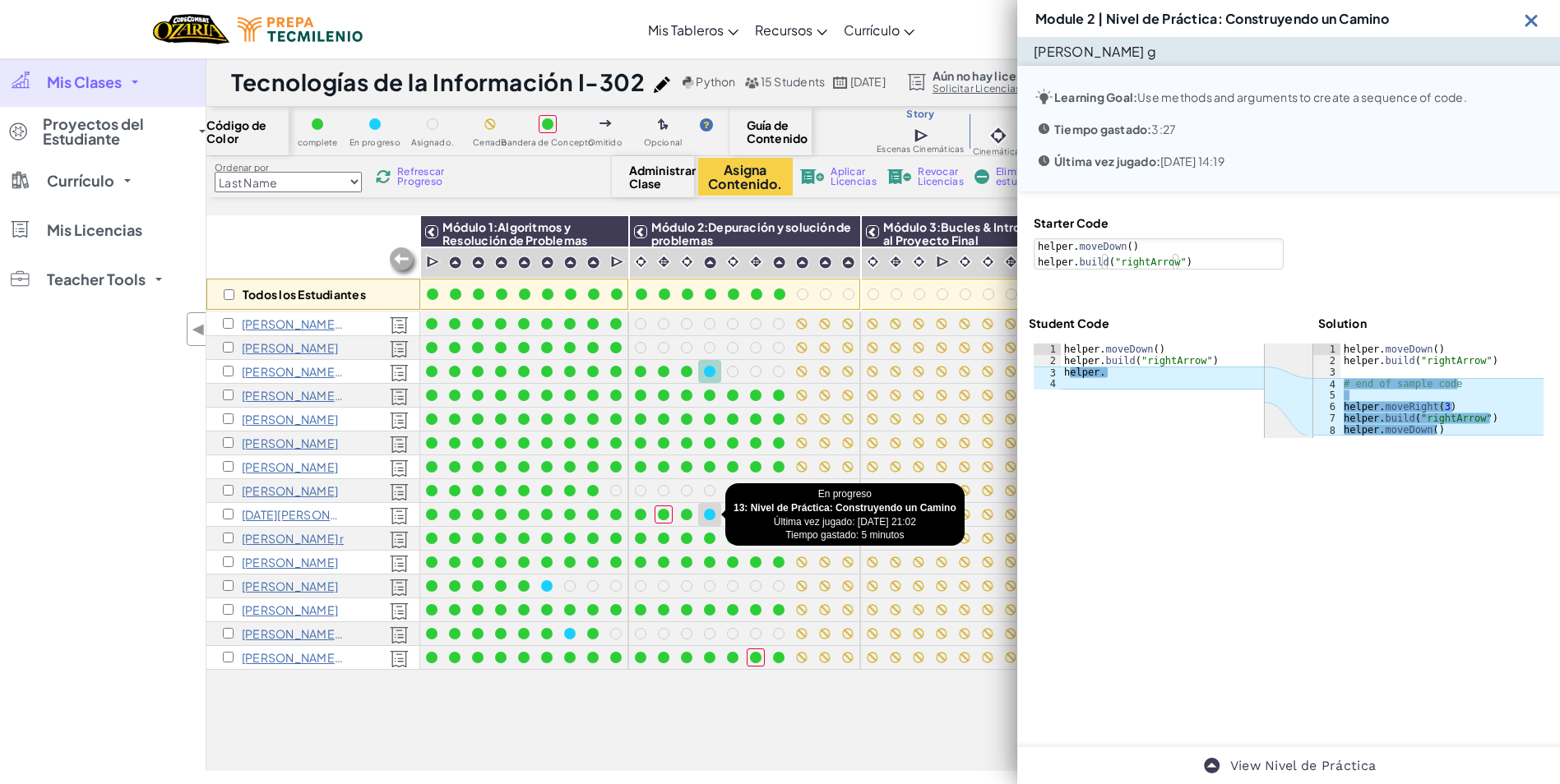
click at [711, 513] on div at bounding box center [710, 514] width 12 height 12
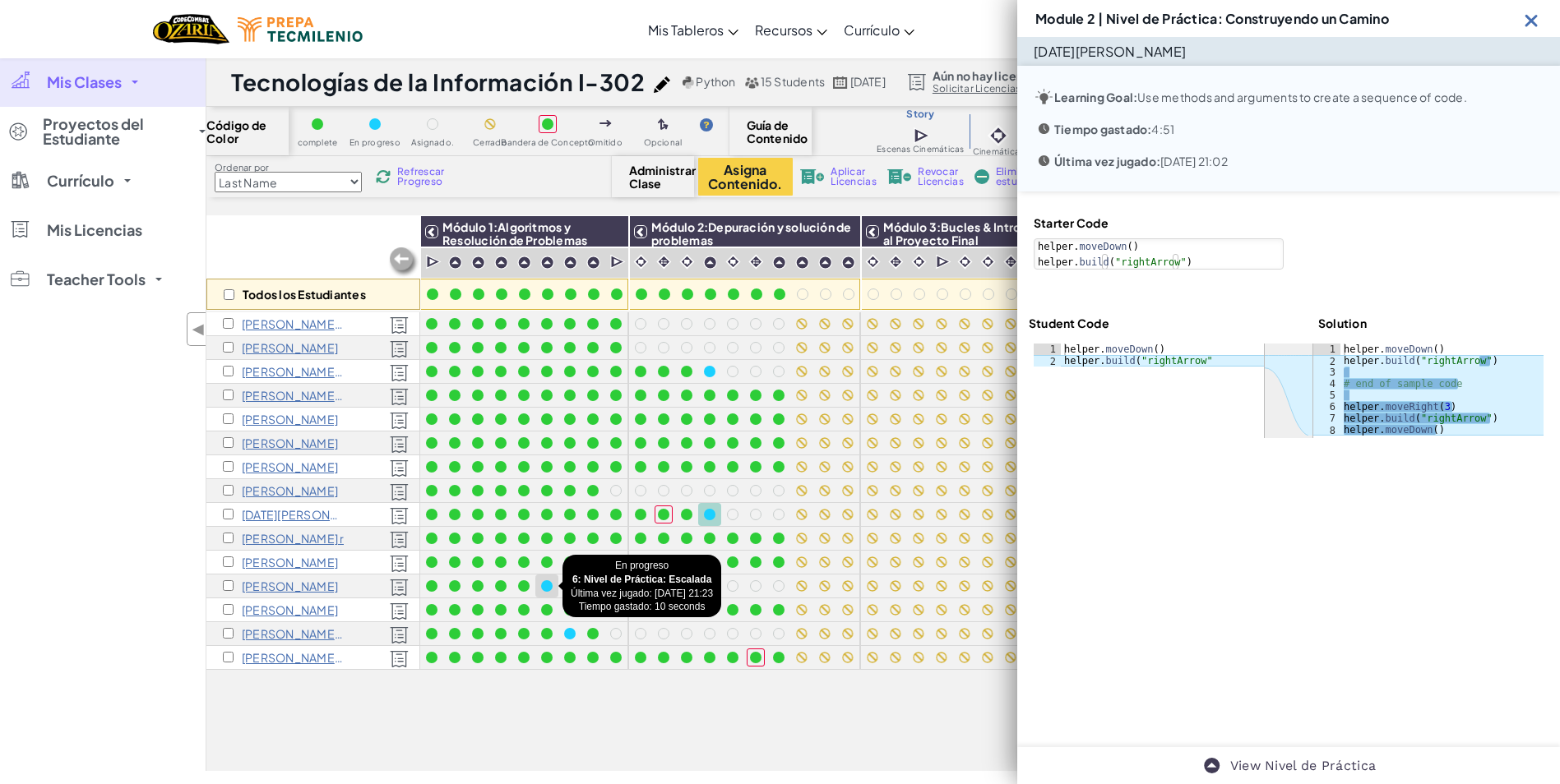
click at [555, 583] on div at bounding box center [547, 586] width 18 height 18
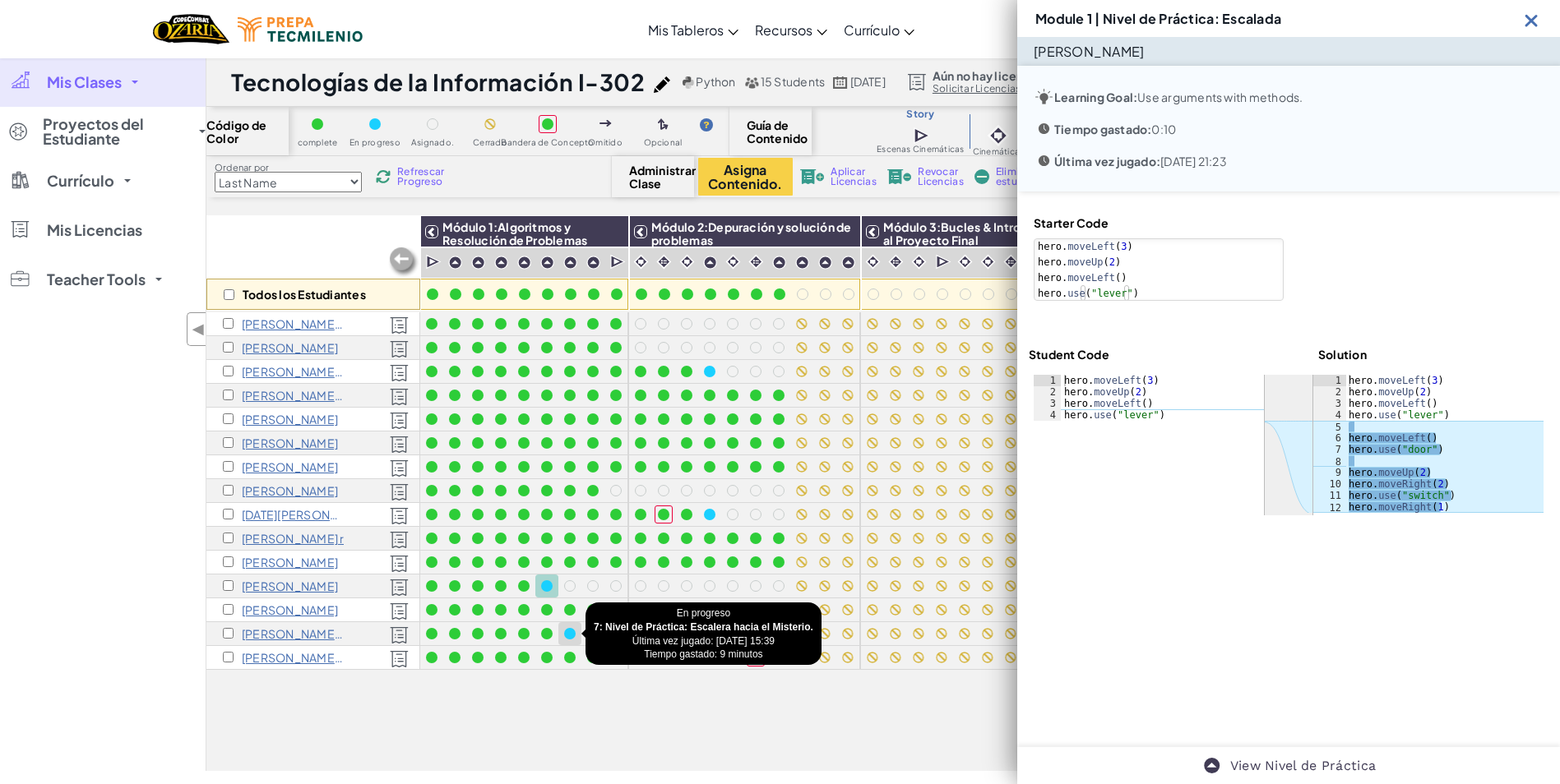
click at [567, 632] on div at bounding box center [569, 634] width 12 height 12
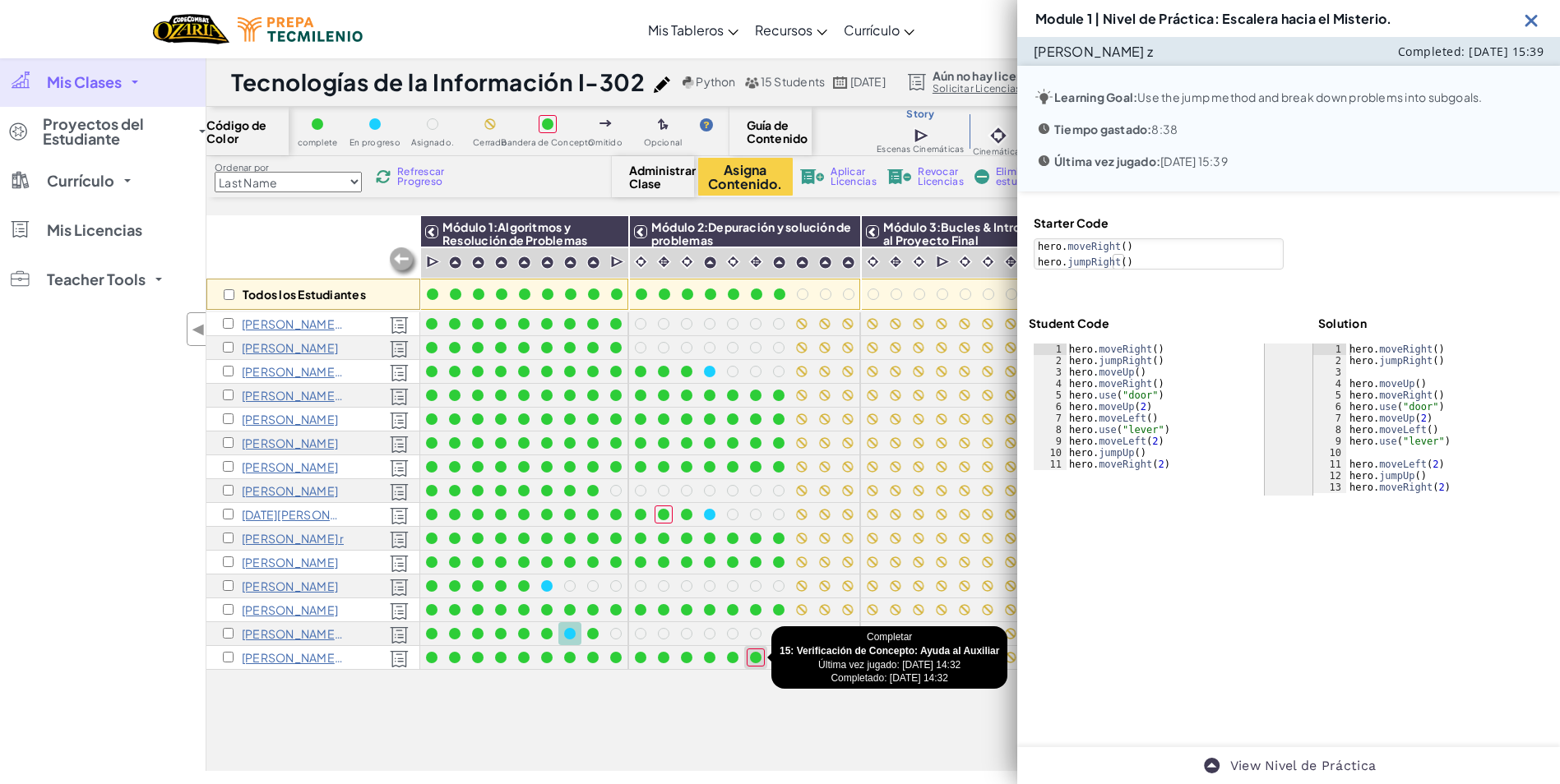
click at [751, 658] on div at bounding box center [755, 658] width 12 height 12
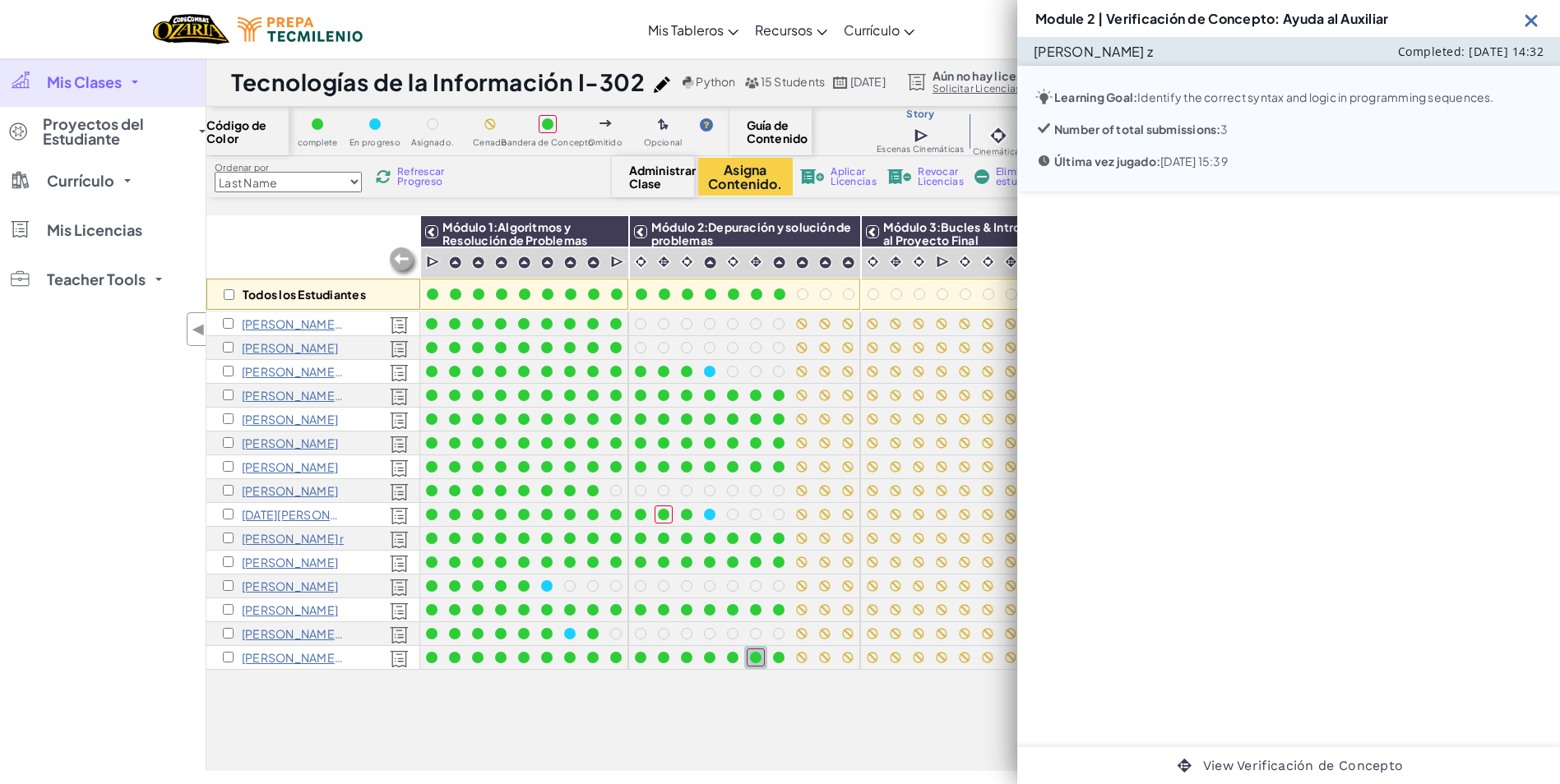
click at [1531, 25] on img at bounding box center [1531, 20] width 21 height 21
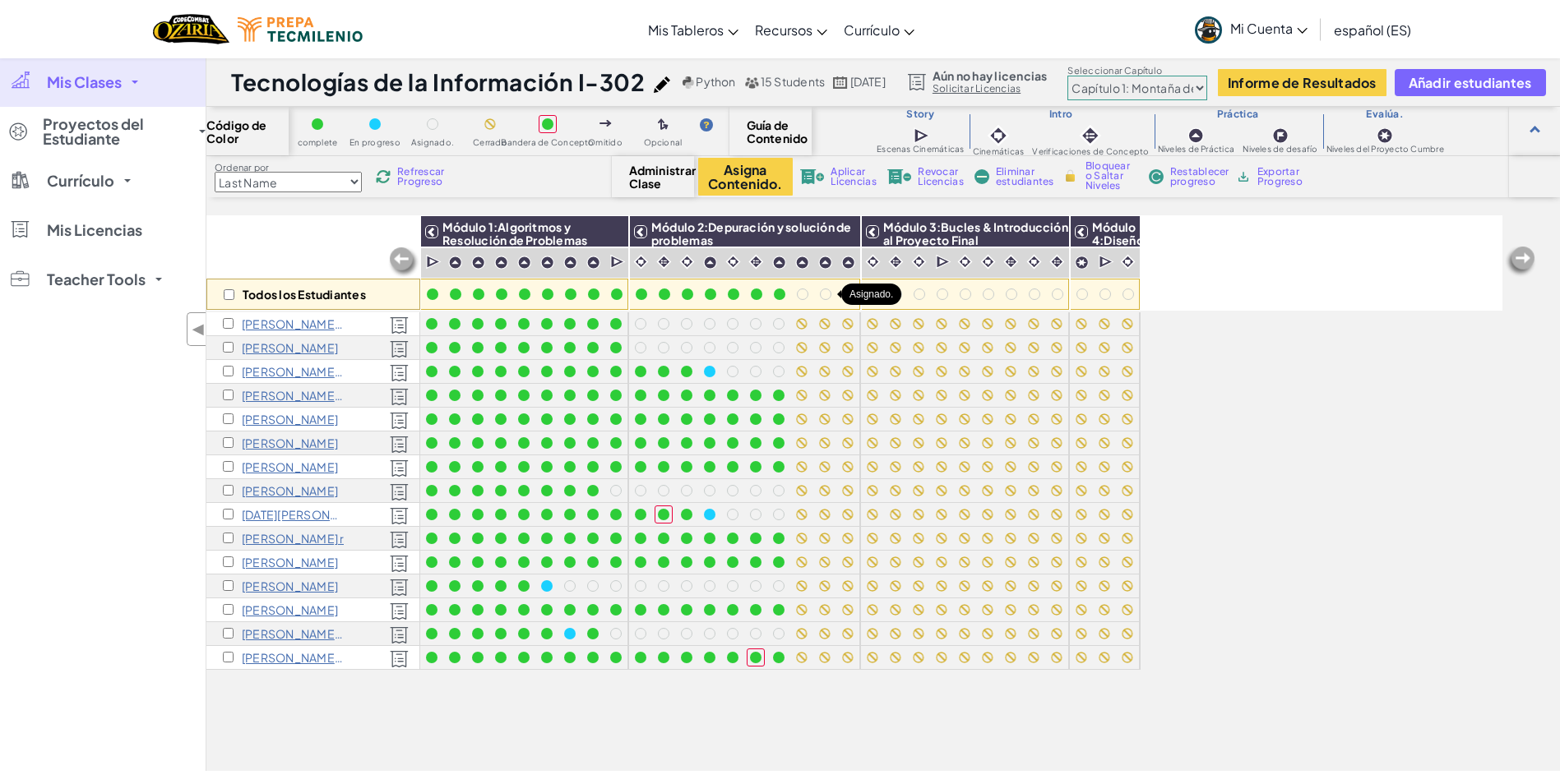
click at [826, 295] on div at bounding box center [825, 294] width 12 height 12
click at [1288, 176] on span "Exportar Progreso" at bounding box center [1283, 176] width 51 height 20
click at [1416, 379] on div "Todos los Estudiantes Módulo 1:Algoritmos y Resolución de Problemas Módulo 2:De…" at bounding box center [854, 402] width 1295 height 702
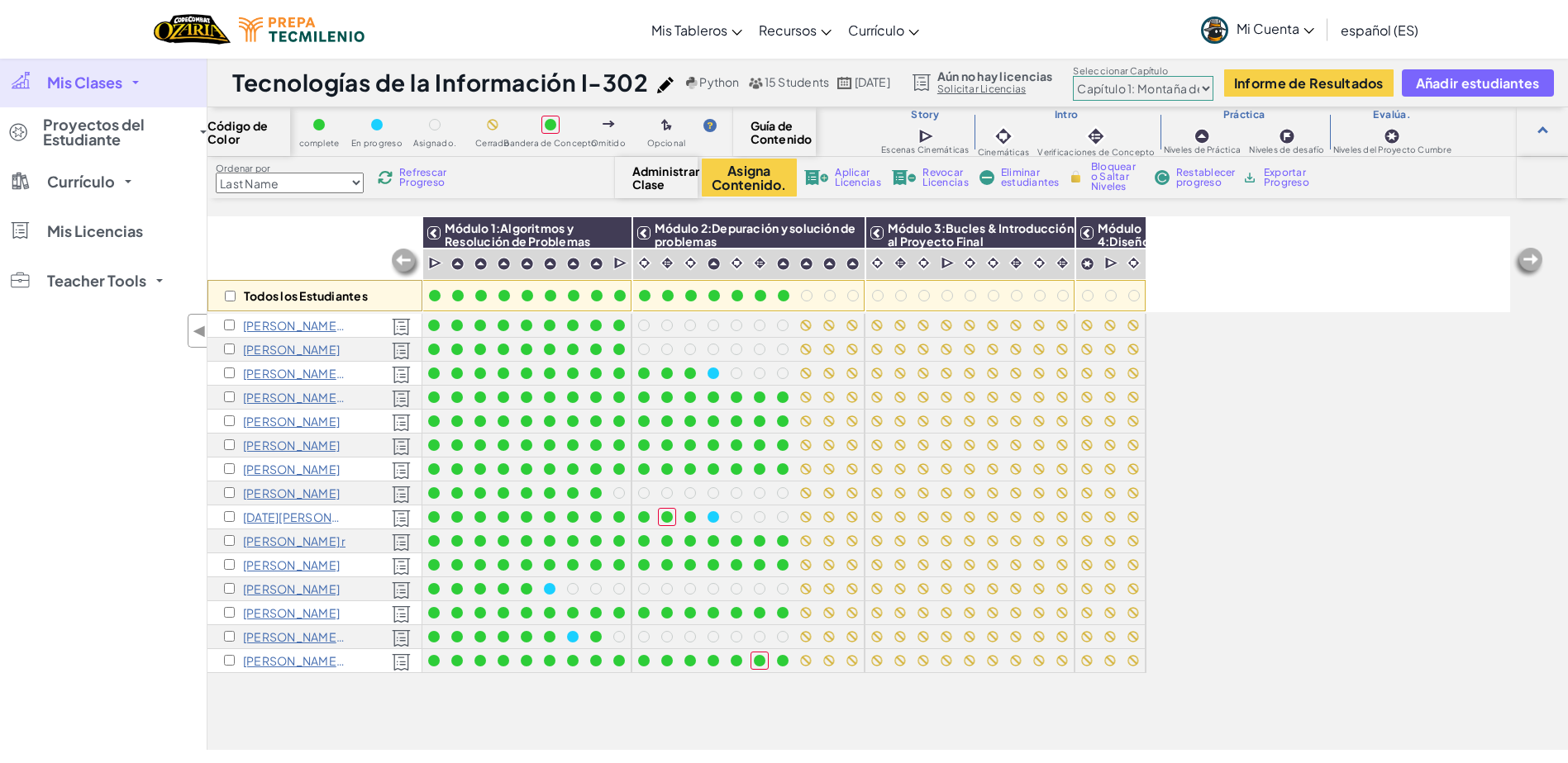
click at [1284, 546] on div "Todos los Estudiantes Módulo 1:Algoritmos y Resolución de Problemas Módulo 2:De…" at bounding box center [859, 391] width 1302 height 681
